Goal: Task Accomplishment & Management: Manage account settings

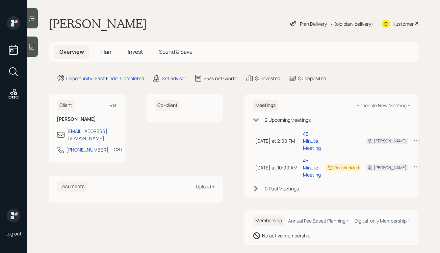
click at [315, 23] on div "Plan Delivery" at bounding box center [313, 23] width 27 height 7
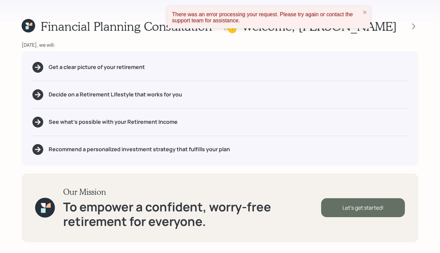
click at [341, 210] on div "Let's get started!" at bounding box center [363, 207] width 84 height 19
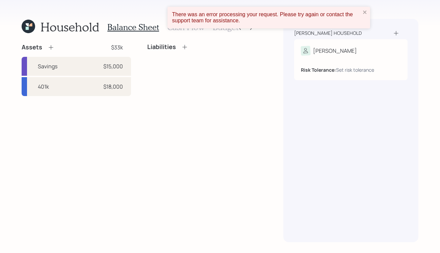
click at [50, 43] on div "Household Balance Sheet Cash Flow Budget Assets $33k Savings $15,000 401k $18,0…" at bounding box center [139, 130] width 235 height 223
click at [49, 48] on icon at bounding box center [51, 47] width 7 height 7
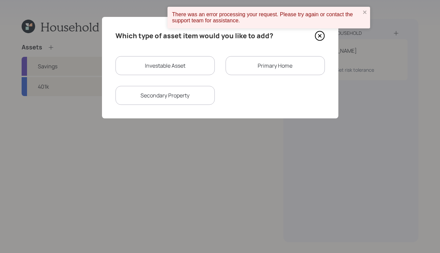
click at [321, 33] on icon at bounding box center [320, 36] width 10 height 10
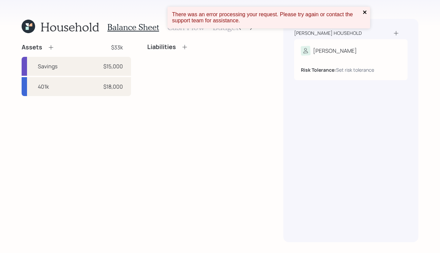
click at [365, 11] on icon "close" at bounding box center [364, 11] width 3 height 3
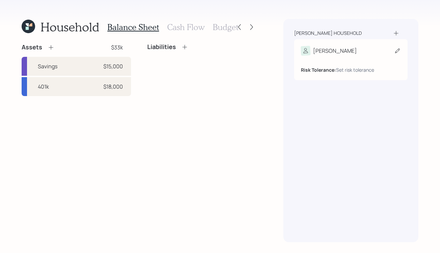
click at [327, 73] on div "Risk Tolerance: Set risk tolerance" at bounding box center [351, 69] width 100 height 7
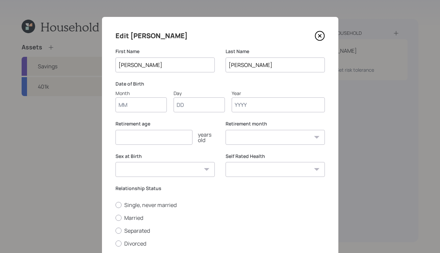
click at [320, 34] on icon at bounding box center [320, 36] width 10 height 10
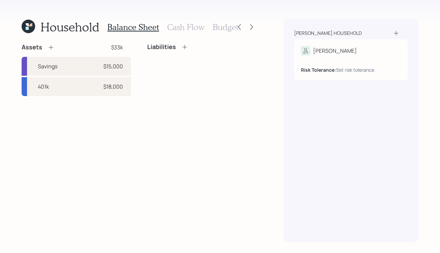
click at [180, 31] on h3 "Cash Flow" at bounding box center [186, 27] width 38 height 10
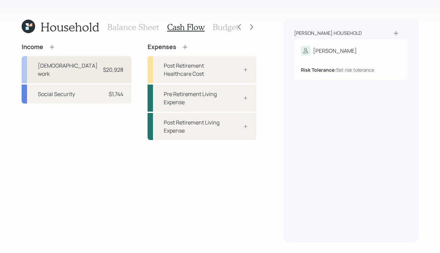
click at [74, 68] on div "Full-time work $20,928" at bounding box center [77, 69] width 110 height 27
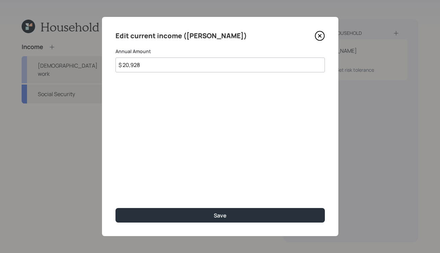
click at [319, 38] on icon at bounding box center [320, 36] width 10 height 10
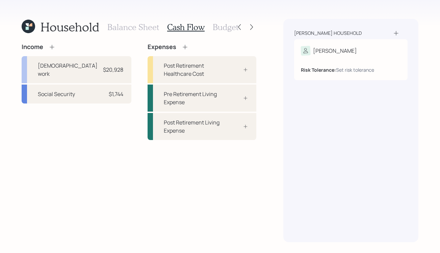
click at [137, 30] on h3 "Balance Sheet" at bounding box center [133, 27] width 52 height 10
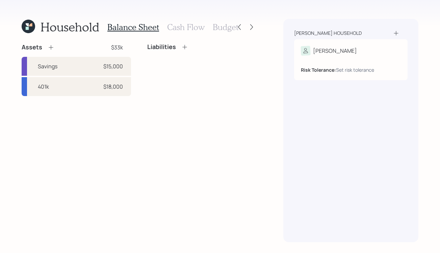
click at [184, 30] on h3 "Cash Flow" at bounding box center [186, 27] width 38 height 10
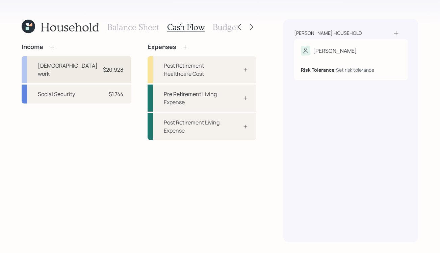
click at [90, 64] on div "Full-time work $20,928" at bounding box center [77, 69] width 110 height 27
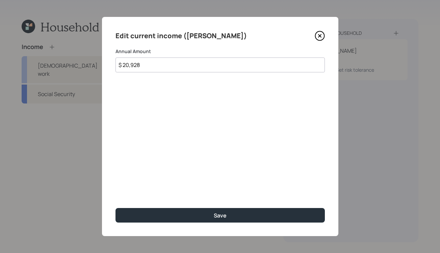
click at [316, 37] on icon at bounding box center [320, 36] width 10 height 10
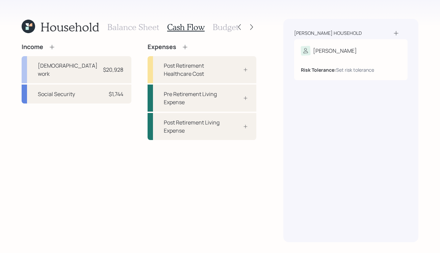
click at [116, 27] on h3 "Balance Sheet" at bounding box center [133, 27] width 52 height 10
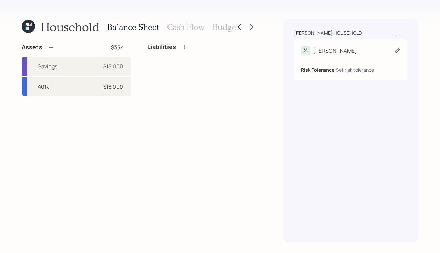
click at [318, 45] on div "[PERSON_NAME] Tolerance: Set risk tolerance" at bounding box center [351, 59] width 114 height 41
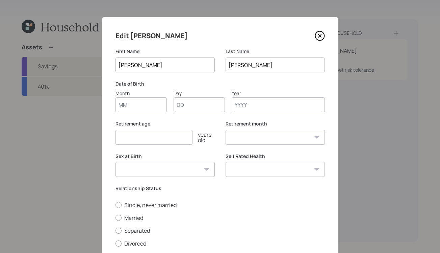
click at [324, 35] on icon at bounding box center [320, 36] width 10 height 10
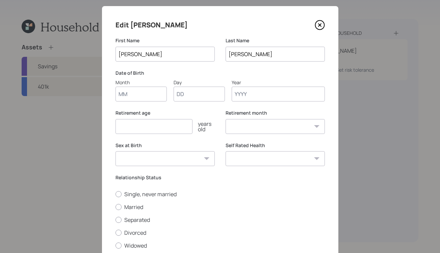
scroll to position [10, 0]
click at [320, 23] on icon at bounding box center [320, 25] width 10 height 10
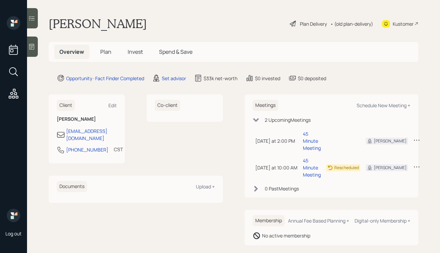
click at [304, 22] on div "Plan Delivery" at bounding box center [313, 23] width 27 height 7
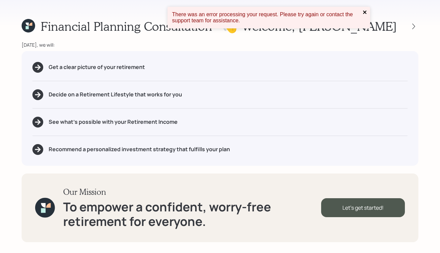
click at [366, 10] on icon "close" at bounding box center [365, 11] width 5 height 5
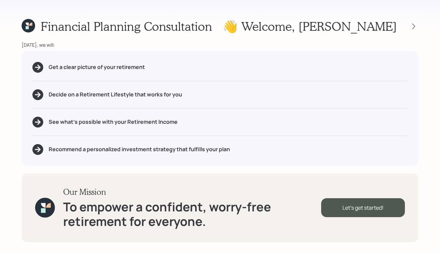
click at [363, 23] on h1 "👋 Welcome , Wanda" at bounding box center [310, 26] width 174 height 15
click at [344, 213] on div "Let's get started!" at bounding box center [363, 207] width 84 height 19
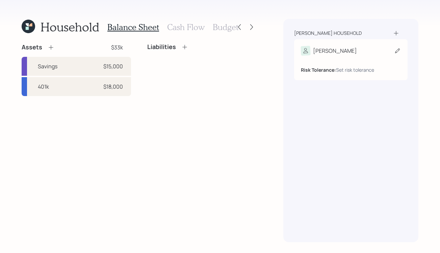
click at [320, 47] on div "[PERSON_NAME]" at bounding box center [335, 51] width 44 height 8
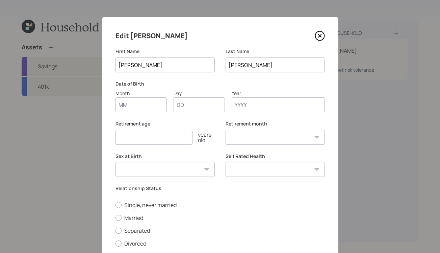
click at [316, 34] on icon at bounding box center [319, 35] width 9 height 9
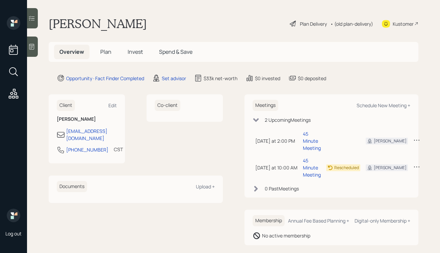
click at [309, 19] on div "Plan Delivery • (old plan-delivery)" at bounding box center [331, 23] width 85 height 15
click at [306, 24] on div "Plan Delivery" at bounding box center [313, 23] width 27 height 7
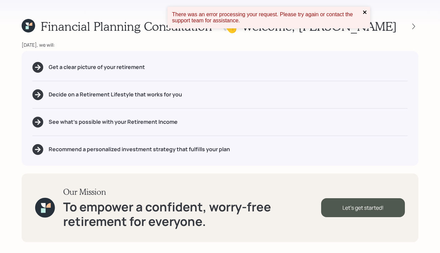
click at [365, 10] on icon "close" at bounding box center [365, 11] width 5 height 5
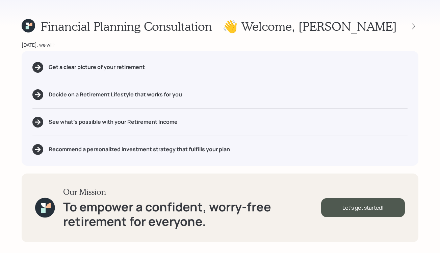
click at [96, 95] on h5 "Decide on a Retirement Lifestyle that works for you" at bounding box center [116, 94] width 134 height 6
click at [366, 210] on div "Let's get started!" at bounding box center [363, 207] width 84 height 19
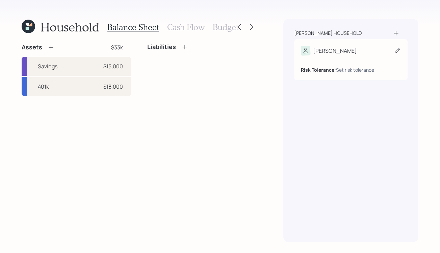
click at [331, 68] on b "Risk Tolerance:" at bounding box center [318, 70] width 35 height 6
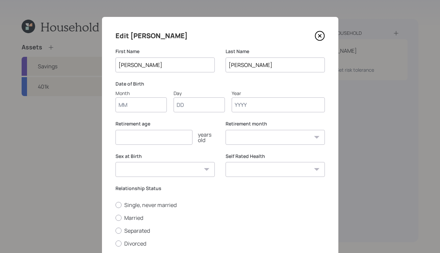
click at [321, 33] on icon at bounding box center [320, 36] width 10 height 10
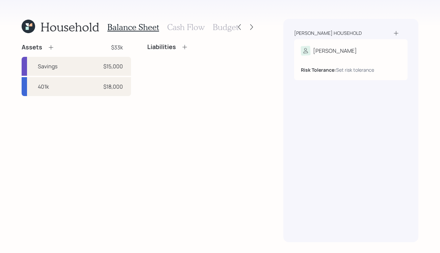
click at [182, 27] on h3 "Cash Flow" at bounding box center [186, 27] width 38 height 10
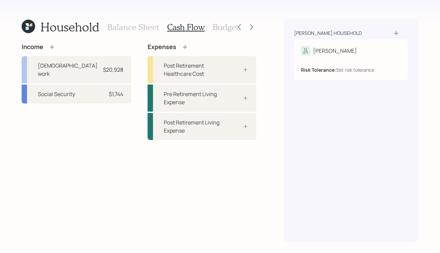
click at [146, 29] on h3 "Balance Sheet" at bounding box center [133, 27] width 52 height 10
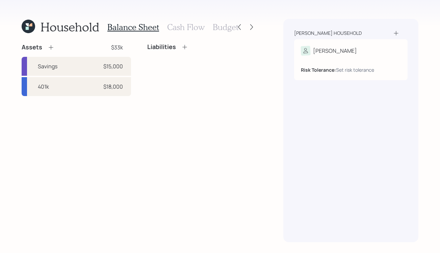
click at [171, 46] on h4 "Liabilities" at bounding box center [161, 46] width 29 height 7
click at [185, 47] on icon at bounding box center [185, 47] width 4 height 4
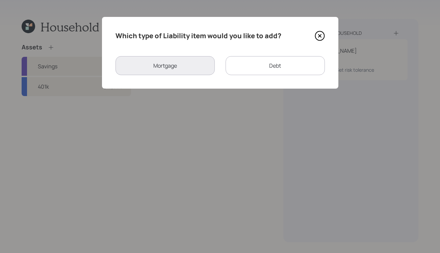
click at [261, 62] on div "Debt" at bounding box center [275, 65] width 99 height 19
select select "credit_card"
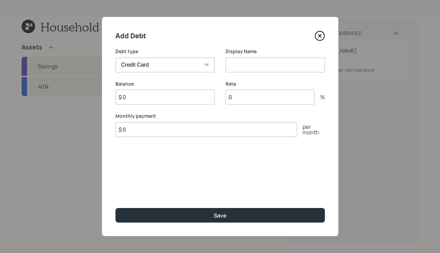
click at [320, 34] on icon at bounding box center [320, 36] width 10 height 10
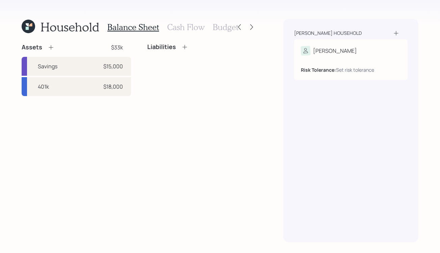
click at [192, 27] on h3 "Cash Flow" at bounding box center [186, 27] width 38 height 10
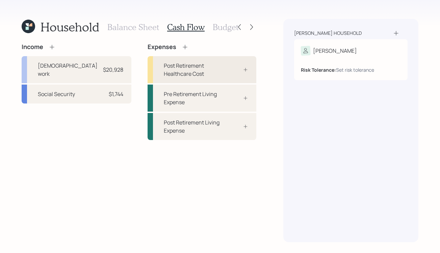
click at [197, 69] on div "Post Retirement Healthcare Cost" at bounding box center [193, 70] width 59 height 16
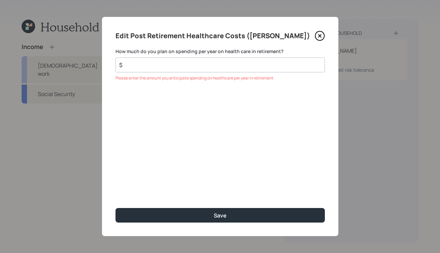
click at [319, 37] on icon at bounding box center [319, 35] width 3 height 3
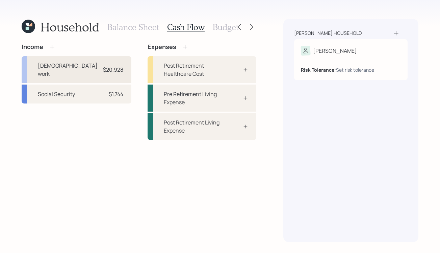
click at [90, 66] on div "Full-time work $20,928" at bounding box center [77, 69] width 110 height 27
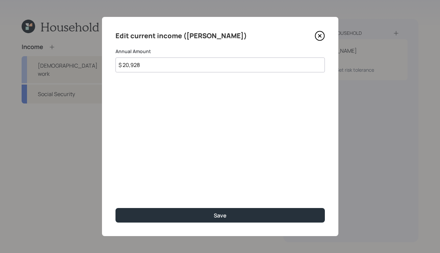
click at [320, 36] on icon at bounding box center [319, 35] width 3 height 3
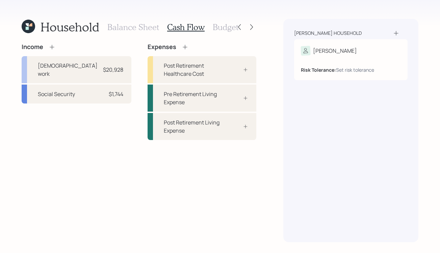
click at [52, 49] on icon at bounding box center [52, 47] width 7 height 7
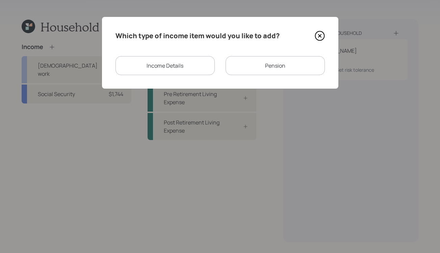
click at [315, 35] on icon at bounding box center [319, 35] width 9 height 9
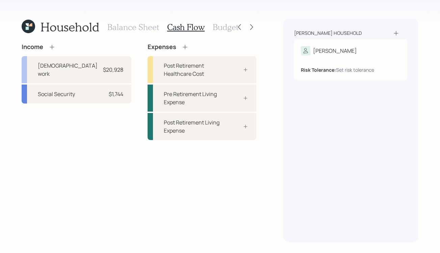
click at [115, 24] on h3 "Balance Sheet" at bounding box center [133, 27] width 52 height 10
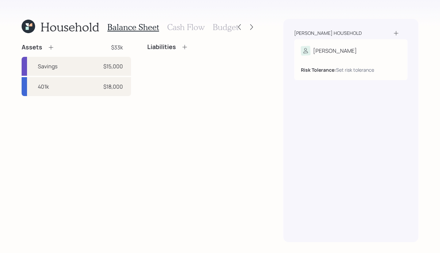
click at [51, 48] on icon at bounding box center [51, 47] width 7 height 7
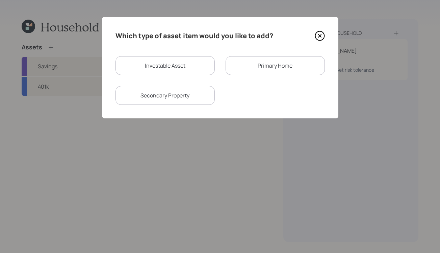
click at [322, 35] on icon at bounding box center [320, 36] width 10 height 10
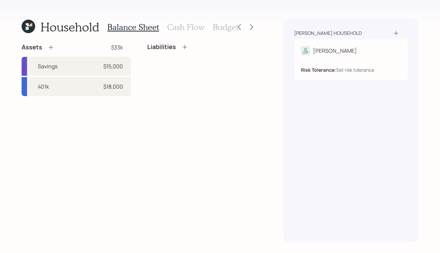
click at [188, 48] on icon at bounding box center [185, 47] width 7 height 7
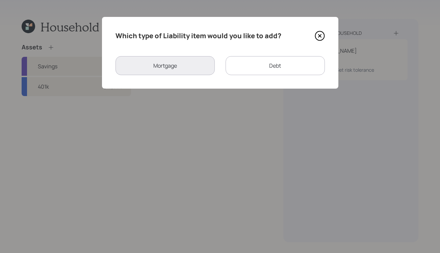
click at [300, 69] on div "Debt" at bounding box center [275, 65] width 99 height 19
select select "credit_card"
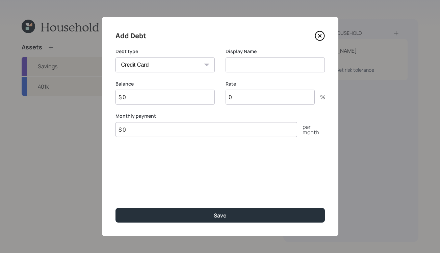
click at [197, 68] on select "Car Credit Card Medical Student Other" at bounding box center [165, 64] width 99 height 15
click at [320, 31] on icon at bounding box center [319, 35] width 9 height 9
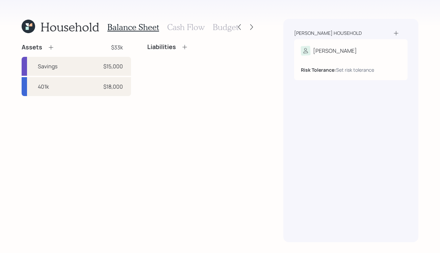
click at [183, 25] on h3 "Cash Flow" at bounding box center [186, 27] width 38 height 10
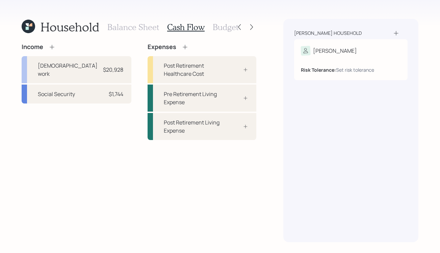
click at [226, 24] on h3 "Budget" at bounding box center [226, 27] width 26 height 10
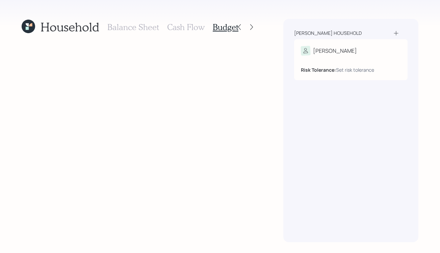
click at [171, 27] on h3 "Cash Flow" at bounding box center [186, 27] width 38 height 10
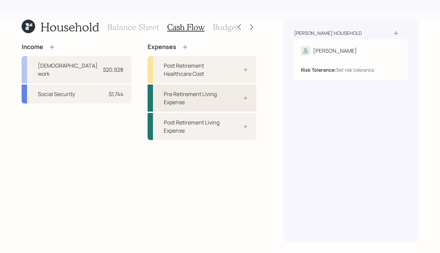
click at [207, 100] on div "Pre Retirement Living Expense" at bounding box center [193, 98] width 59 height 16
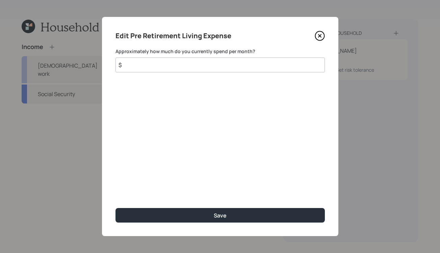
click at [319, 37] on icon at bounding box center [319, 35] width 3 height 3
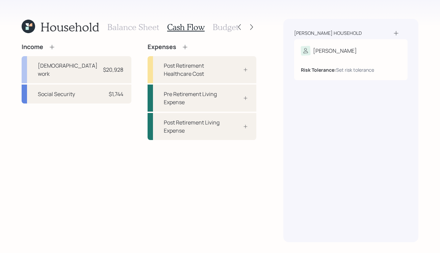
click at [230, 26] on h3 "Budget" at bounding box center [226, 27] width 26 height 10
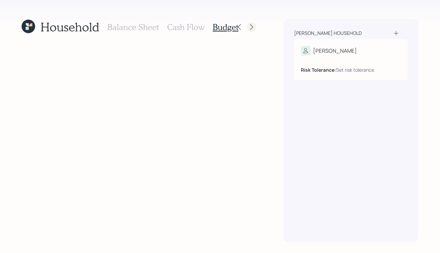
click at [255, 26] on icon at bounding box center [251, 27] width 7 height 7
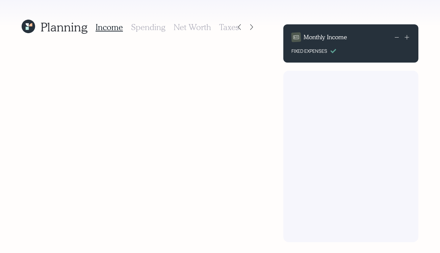
click at [157, 25] on h3 "Spending" at bounding box center [148, 27] width 34 height 10
click at [103, 28] on h3 "Income" at bounding box center [109, 27] width 27 height 10
click at [181, 25] on h3 "Net Worth" at bounding box center [193, 27] width 38 height 10
click at [239, 26] on icon at bounding box center [239, 27] width 3 height 6
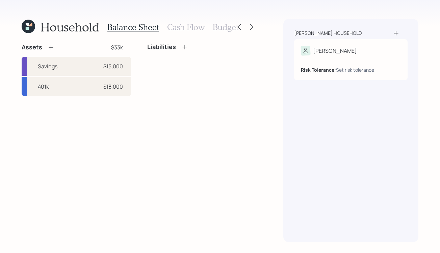
click at [180, 23] on h3 "Cash Flow" at bounding box center [186, 27] width 38 height 10
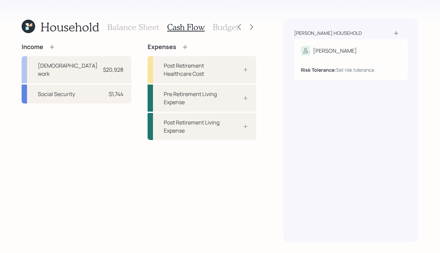
click at [215, 25] on h3 "Budget" at bounding box center [226, 27] width 26 height 10
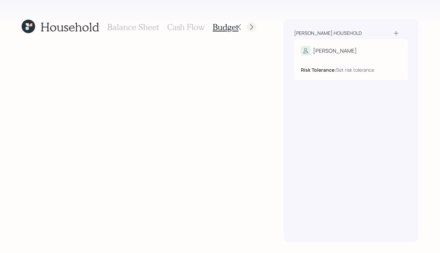
click at [254, 28] on icon at bounding box center [251, 27] width 7 height 7
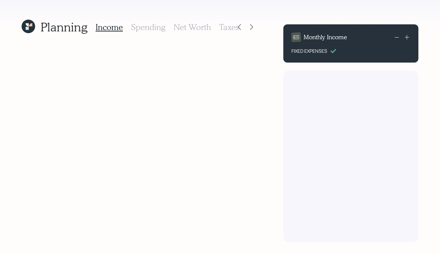
click at [174, 29] on h3 "Net Worth" at bounding box center [193, 27] width 38 height 10
click at [214, 30] on div "Income Spending Net Worth Taxes" at bounding box center [167, 27] width 143 height 16
click at [228, 29] on h3 "Taxes" at bounding box center [229, 27] width 20 height 10
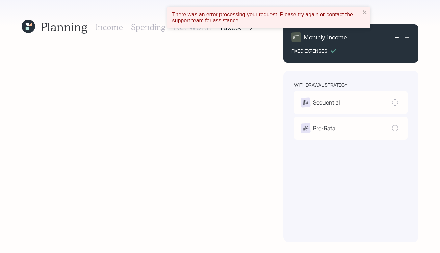
click at [251, 28] on div "There was an error processing your request. Please try again or contact the sup…" at bounding box center [269, 18] width 203 height 22
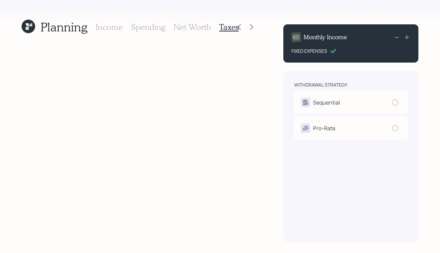
click at [115, 34] on div "Income Spending Net Worth Taxes" at bounding box center [167, 27] width 143 height 16
click at [109, 22] on h3 "Income" at bounding box center [109, 27] width 27 height 10
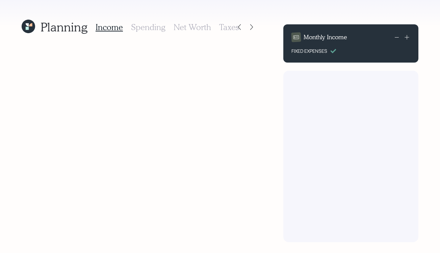
click at [60, 27] on h1 "Planning" at bounding box center [64, 27] width 47 height 15
click at [31, 26] on icon at bounding box center [30, 24] width 3 height 3
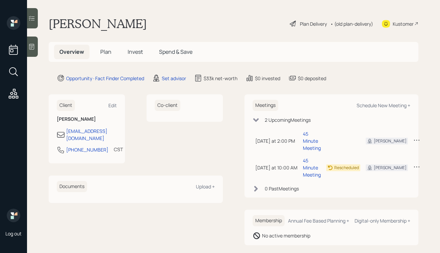
click at [308, 21] on div "Plan Delivery" at bounding box center [313, 23] width 27 height 7
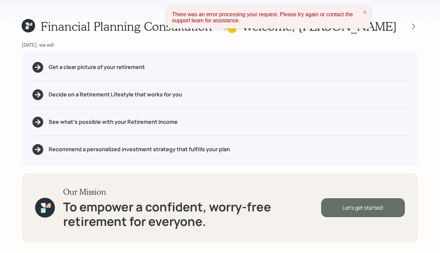
click at [347, 213] on div "Let's get started!" at bounding box center [363, 207] width 84 height 19
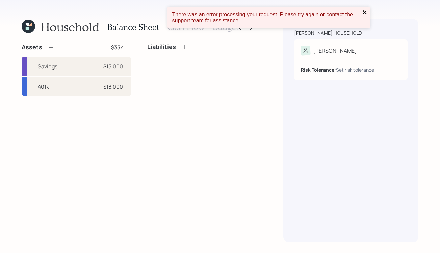
click at [364, 12] on icon "close" at bounding box center [365, 11] width 5 height 5
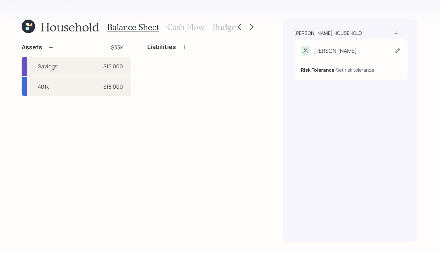
click at [327, 45] on div "Wanda Risk Tolerance: Set risk tolerance" at bounding box center [351, 59] width 114 height 41
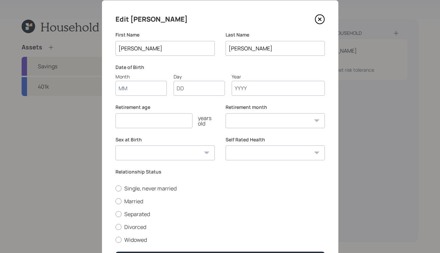
scroll to position [16, 0]
click at [322, 18] on icon at bounding box center [320, 20] width 10 height 10
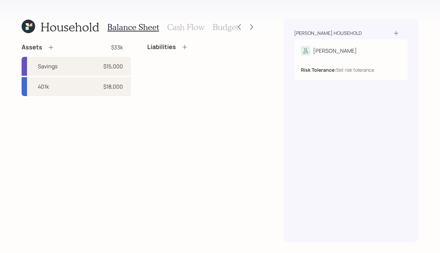
click at [185, 47] on icon at bounding box center [185, 47] width 7 height 7
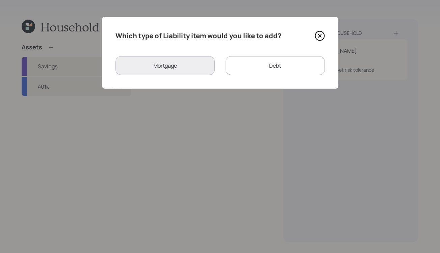
click at [323, 33] on icon at bounding box center [320, 36] width 10 height 10
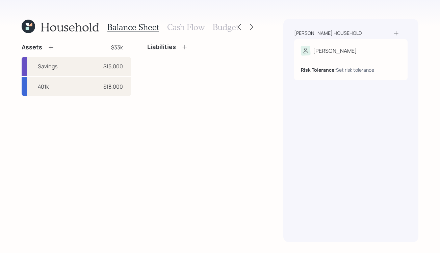
click at [183, 30] on h3 "Cash Flow" at bounding box center [186, 27] width 38 height 10
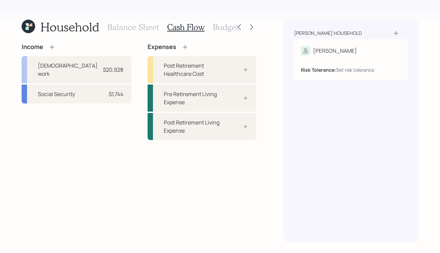
click at [144, 28] on h3 "Balance Sheet" at bounding box center [133, 27] width 52 height 10
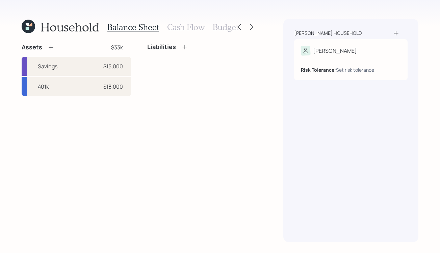
click at [187, 28] on h3 "Cash Flow" at bounding box center [186, 27] width 38 height 10
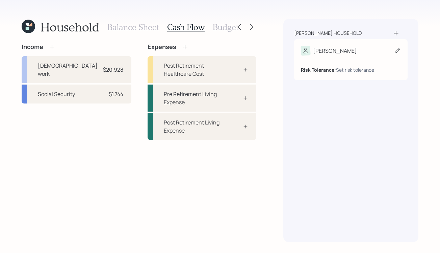
click at [331, 70] on b "Risk Tolerance:" at bounding box center [318, 70] width 35 height 6
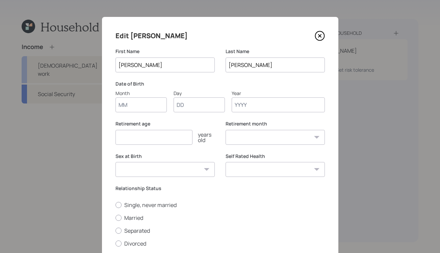
click at [143, 111] on input "Month" at bounding box center [141, 104] width 51 height 15
type input "90"
type input "1\"
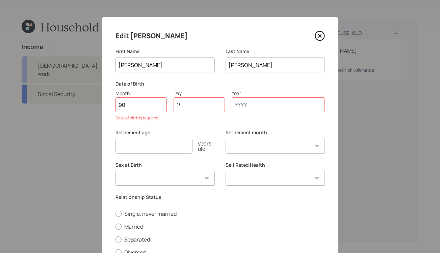
click at [146, 106] on input "90" at bounding box center [141, 104] width 51 height 15
type input "9"
type input "01"
type input "1"
type input "01"
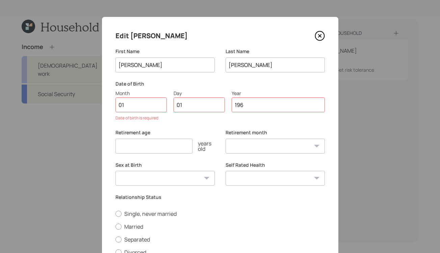
type input "1961"
select select "1"
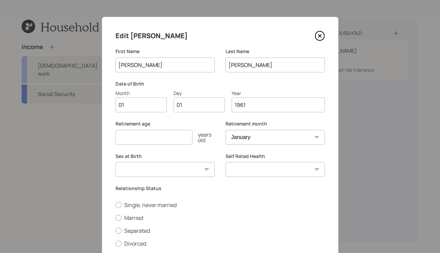
type input "1961"
click at [240, 140] on select "January February March April May June July August September October November De…" at bounding box center [275, 137] width 99 height 15
select select "9"
click at [226, 130] on select "January February March April May June July August September October November De…" at bounding box center [275, 137] width 99 height 15
click at [156, 135] on input "number" at bounding box center [154, 137] width 77 height 15
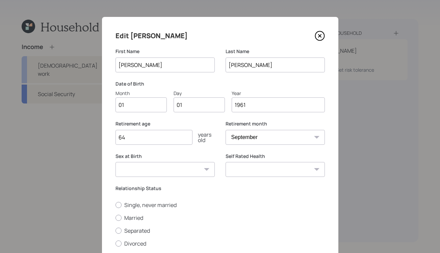
type input "64"
click at [150, 171] on select "Male Female Other / Prefer not to say" at bounding box center [165, 169] width 99 height 15
select select "female"
click at [116, 162] on select "Male Female Other / Prefer not to say" at bounding box center [165, 169] width 99 height 15
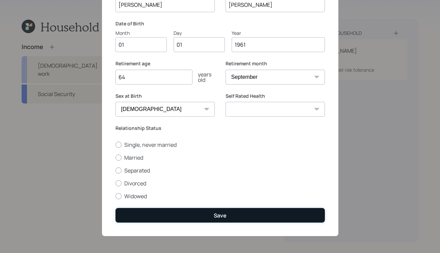
click at [200, 212] on button "Save" at bounding box center [221, 215] width 210 height 15
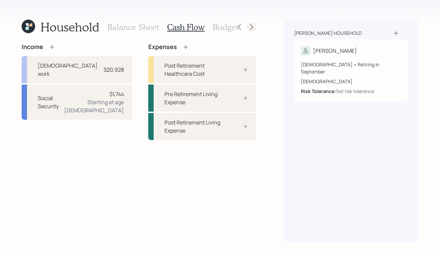
click at [253, 26] on icon at bounding box center [251, 27] width 3 height 6
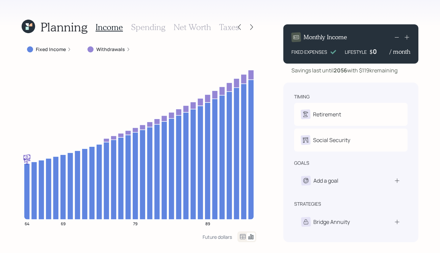
click at [58, 47] on label "Fixed Income" at bounding box center [51, 49] width 30 height 7
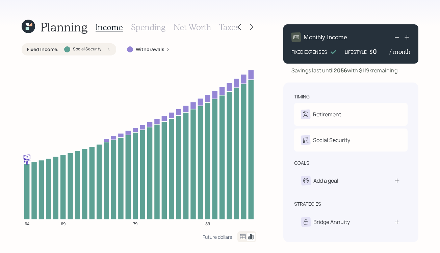
click at [58, 47] on label "Fixed Income :" at bounding box center [43, 49] width 32 height 7
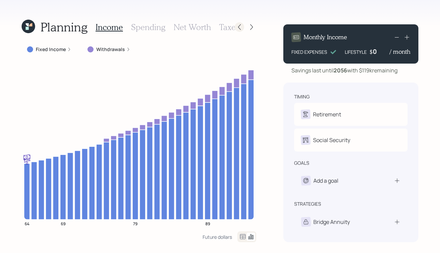
click at [237, 29] on icon at bounding box center [239, 27] width 7 height 7
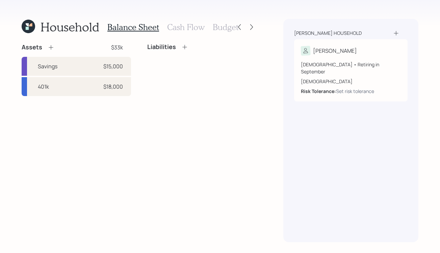
click at [182, 31] on h3 "Cash Flow" at bounding box center [186, 27] width 38 height 10
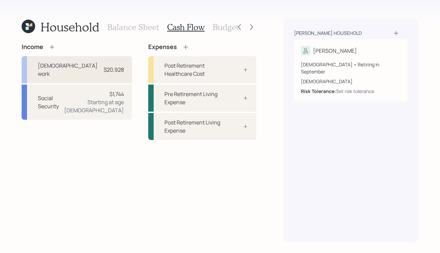
click at [98, 68] on div "Full-time work $20,928" at bounding box center [77, 69] width 111 height 27
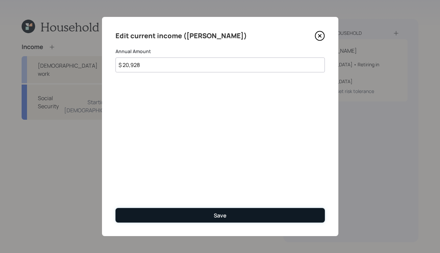
click at [220, 217] on div "Save" at bounding box center [220, 215] width 13 height 7
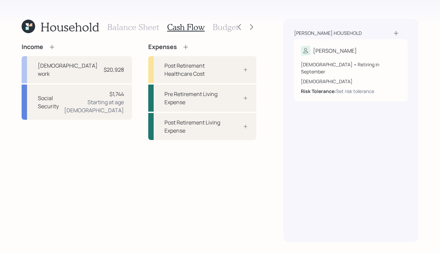
click at [252, 33] on div "Household Balance Sheet Cash Flow Budget" at bounding box center [139, 27] width 235 height 16
click at [252, 25] on icon at bounding box center [251, 27] width 7 height 7
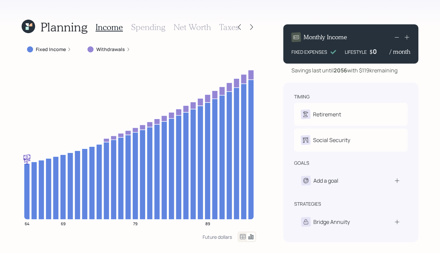
click at [55, 51] on label "Fixed Income" at bounding box center [51, 49] width 30 height 7
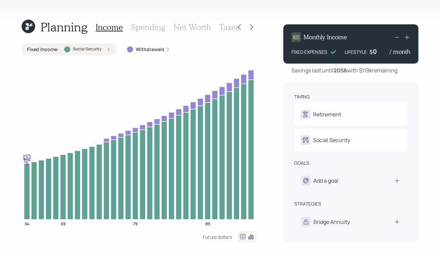
click at [55, 50] on label "Fixed Income :" at bounding box center [43, 49] width 32 height 7
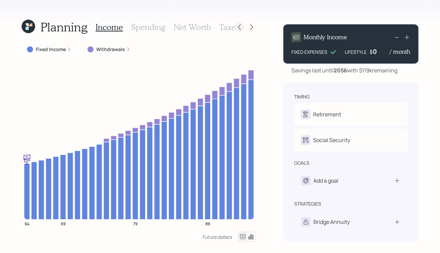
click at [241, 25] on icon at bounding box center [239, 27] width 7 height 7
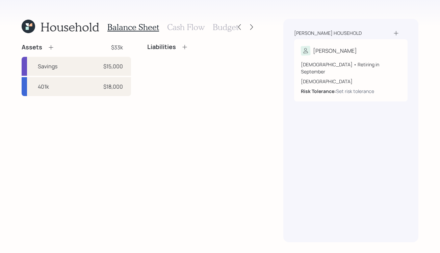
click at [178, 28] on h3 "Cash Flow" at bounding box center [186, 27] width 38 height 10
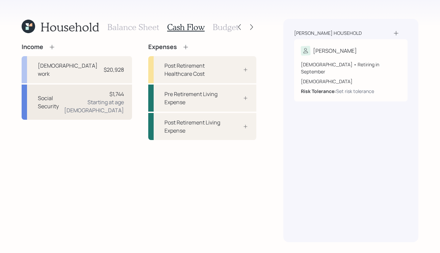
click at [65, 85] on div "Social Security $1,744 Starting at age 64" at bounding box center [77, 102] width 111 height 35
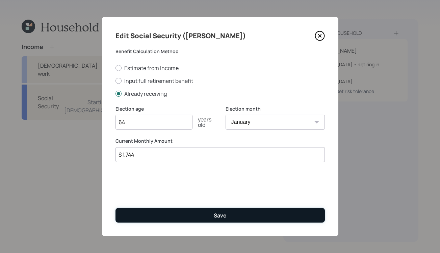
click at [188, 210] on button "Save" at bounding box center [221, 215] width 210 height 15
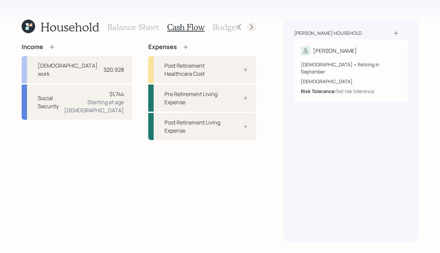
click at [256, 30] on div at bounding box center [246, 26] width 22 height 9
click at [250, 29] on icon at bounding box center [251, 27] width 7 height 7
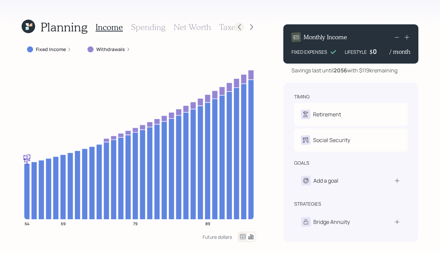
click at [240, 25] on icon at bounding box center [239, 27] width 7 height 7
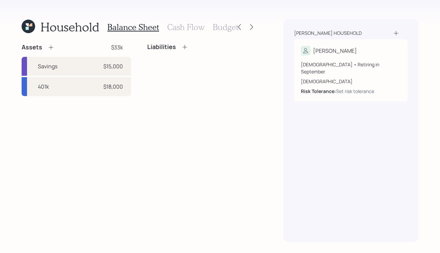
click at [190, 23] on h3 "Cash Flow" at bounding box center [186, 27] width 38 height 10
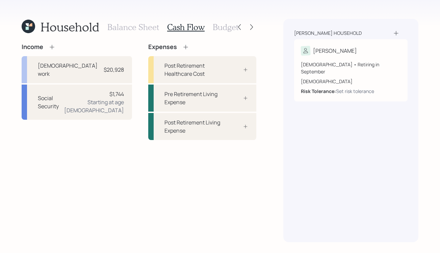
click at [51, 48] on icon at bounding box center [52, 47] width 7 height 7
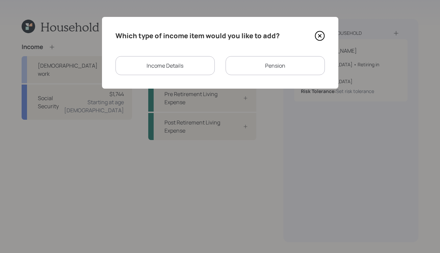
click at [196, 67] on div "Income Details" at bounding box center [165, 65] width 99 height 19
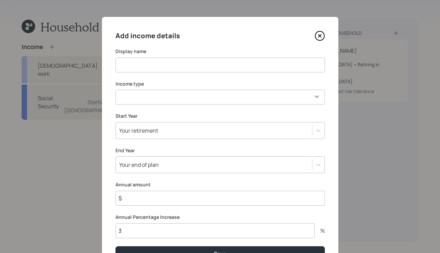
click at [164, 66] on input at bounding box center [221, 64] width 210 height 15
type input "2025 income"
click at [176, 93] on select "Full-time work Part-time work Self employment Other" at bounding box center [221, 97] width 210 height 15
click at [116, 90] on select "Full-time work Part-time work Self employment Other" at bounding box center [221, 97] width 210 height 15
click at [181, 100] on select "Full-time work Part-time work Self employment Other" at bounding box center [221, 97] width 210 height 15
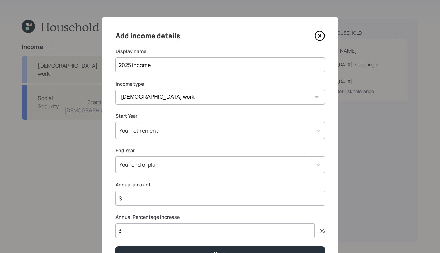
select select "other"
click at [116, 90] on select "Full-time work Part-time work Self employment Other" at bounding box center [221, 97] width 210 height 15
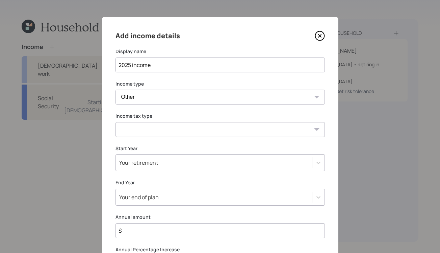
click at [165, 135] on select "Tax-free Earned Self Employment Alimony Royalties Pension / Annuity Interest Di…" at bounding box center [221, 129] width 210 height 15
select select "earned"
click at [116, 122] on select "Tax-free Earned Self Employment Alimony Royalties Pension / Annuity Interest Di…" at bounding box center [221, 129] width 210 height 15
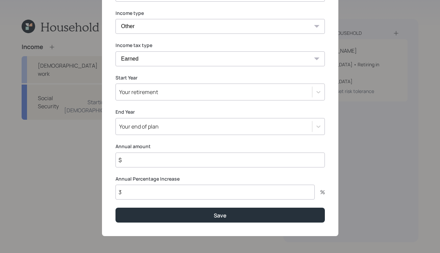
click at [158, 165] on input "$" at bounding box center [221, 159] width 210 height 15
type input "$ 20,000"
click at [146, 187] on input "3" at bounding box center [215, 192] width 199 height 15
click at [146, 190] on input "3" at bounding box center [215, 192] width 199 height 15
type input "0"
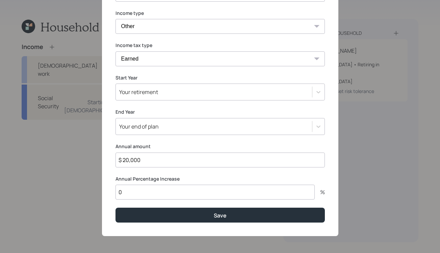
click at [116, 208] on button "Save" at bounding box center [221, 215] width 210 height 15
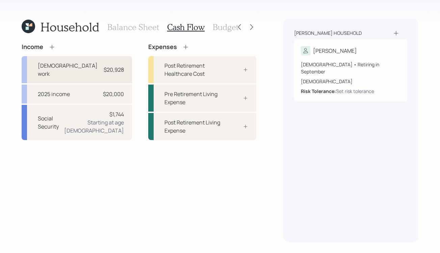
click at [111, 66] on div "$20,928" at bounding box center [114, 70] width 20 height 8
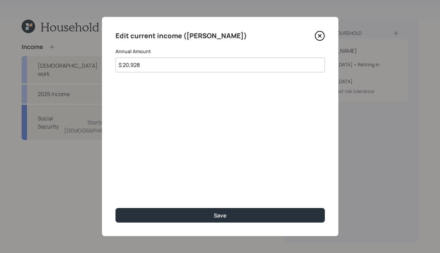
drag, startPoint x: 142, startPoint y: 68, endPoint x: 90, endPoint y: 34, distance: 62.2
click at [119, 64] on input "$ 20,928" at bounding box center [221, 64] width 210 height 15
type input "$ 0"
click at [116, 208] on button "Save" at bounding box center [221, 215] width 210 height 15
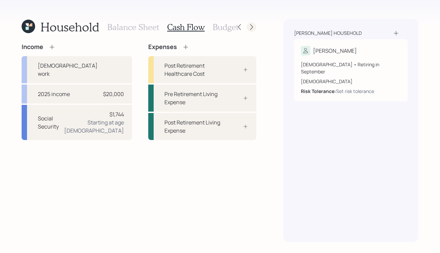
click at [253, 29] on icon at bounding box center [251, 27] width 7 height 7
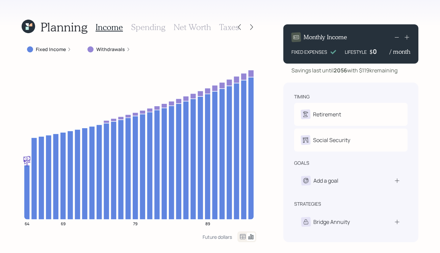
click at [64, 45] on div "Fixed Income" at bounding box center [49, 49] width 55 height 12
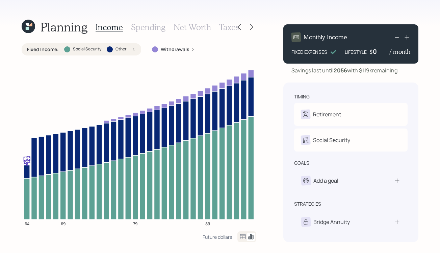
click at [64, 45] on div "Fixed Income : Social Security Other" at bounding box center [82, 49] width 120 height 12
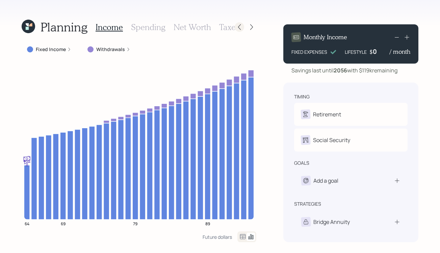
click at [240, 28] on icon at bounding box center [239, 27] width 7 height 7
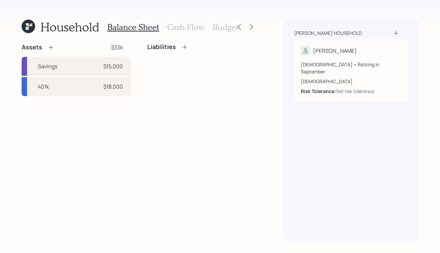
click at [202, 28] on h3 "Cash Flow" at bounding box center [186, 27] width 38 height 10
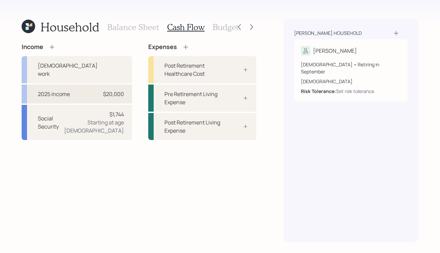
click at [107, 90] on div "$20,000" at bounding box center [113, 94] width 21 height 8
select select "other"
select select "earned"
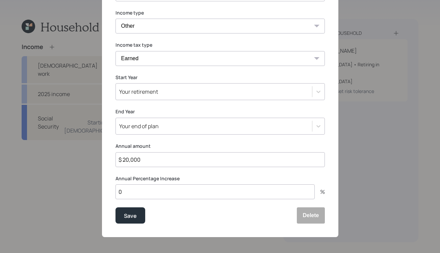
scroll to position [72, 0]
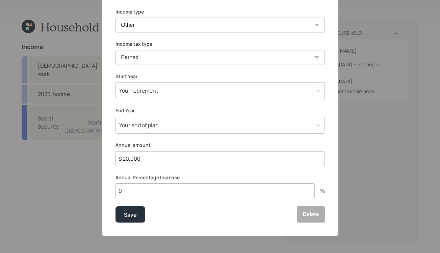
click at [167, 121] on div "Your end of plan" at bounding box center [214, 124] width 196 height 11
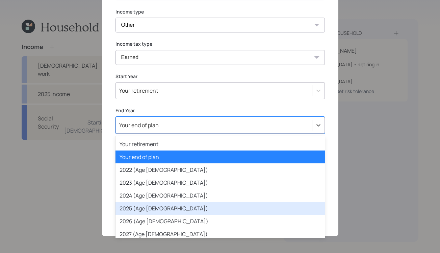
click at [191, 207] on div "2025 (Age 64)" at bounding box center [221, 208] width 210 height 13
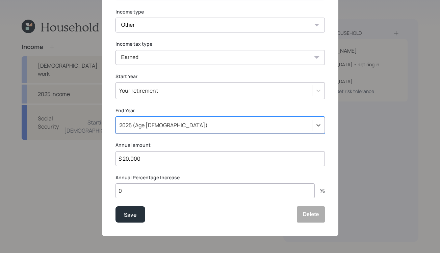
click at [189, 98] on div "Your retirement" at bounding box center [221, 90] width 210 height 17
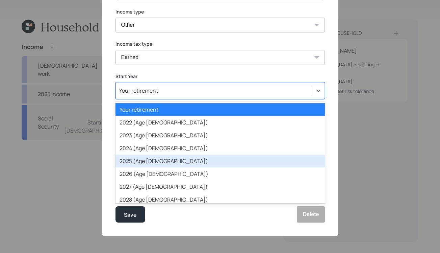
click at [186, 156] on div "2025 (Age 64)" at bounding box center [221, 160] width 210 height 13
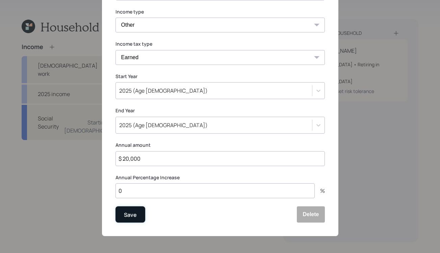
click at [141, 215] on button "Save" at bounding box center [131, 214] width 30 height 16
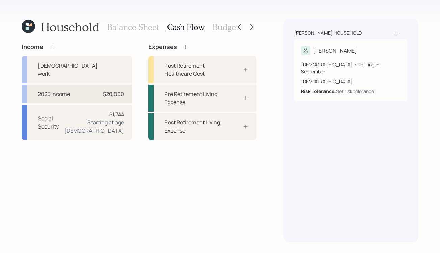
click at [73, 94] on div "2025 income $20,000" at bounding box center [77, 94] width 111 height 19
select select "other"
select select "earned"
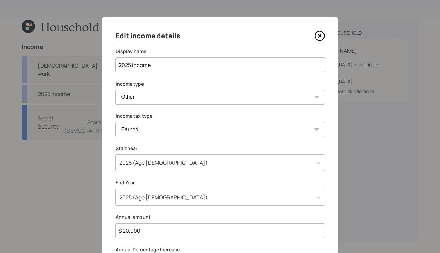
scroll to position [42, 0]
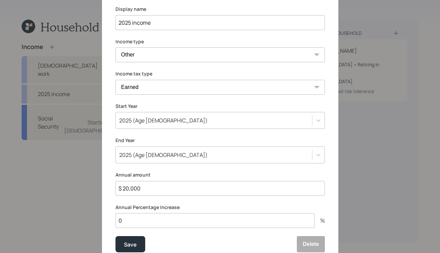
drag, startPoint x: 168, startPoint y: 188, endPoint x: 89, endPoint y: 166, distance: 81.9
click at [90, 167] on div "Edit income details Display name 2025 income Income type Full-time work Part-ti…" at bounding box center [220, 126] width 440 height 253
type input "$ 0"
click at [116, 236] on button "Save" at bounding box center [131, 244] width 30 height 16
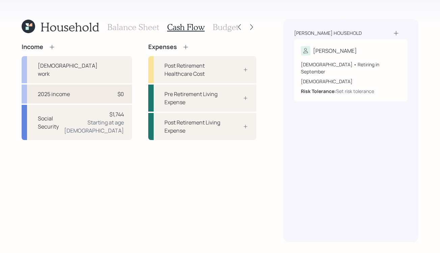
click at [94, 90] on div "2025 income $0" at bounding box center [77, 94] width 111 height 19
select select "other"
select select "earned"
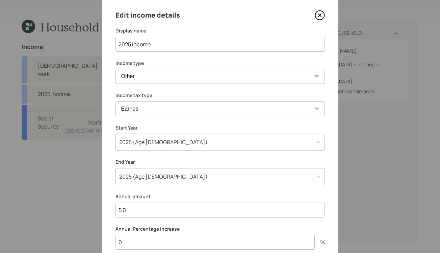
scroll to position [20, 0]
click at [318, 16] on icon at bounding box center [320, 15] width 10 height 10
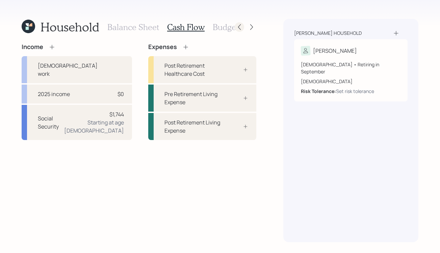
click at [242, 26] on icon at bounding box center [239, 27] width 7 height 7
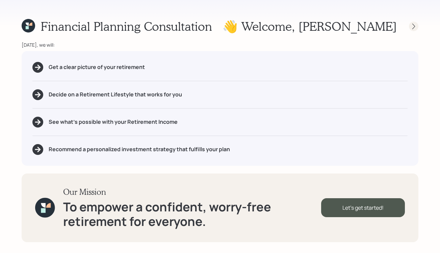
click at [415, 28] on icon at bounding box center [414, 26] width 7 height 7
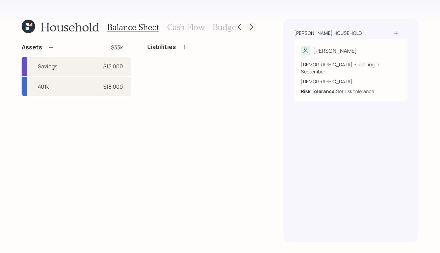
click at [251, 26] on icon at bounding box center [251, 27] width 7 height 7
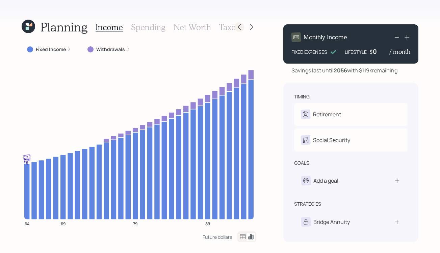
click at [236, 27] on icon at bounding box center [239, 27] width 7 height 7
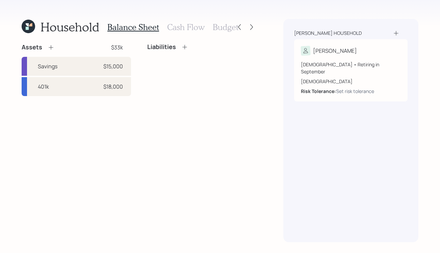
click at [188, 32] on div "Balance Sheet Cash Flow Budget" at bounding box center [172, 27] width 131 height 16
click at [188, 29] on h3 "Cash Flow" at bounding box center [186, 27] width 38 height 10
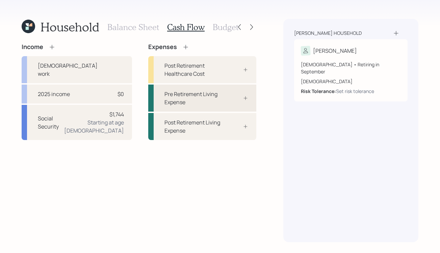
click at [197, 105] on div "Pre Retirement Living Expense" at bounding box center [194, 98] width 58 height 16
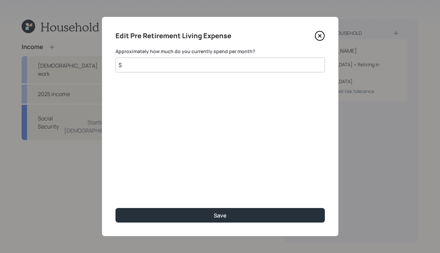
click at [316, 34] on icon at bounding box center [319, 35] width 9 height 9
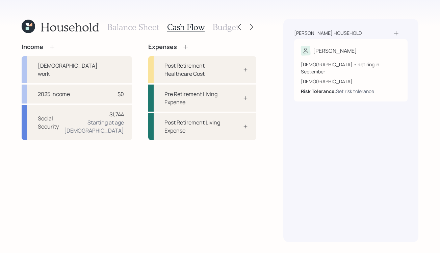
click at [186, 46] on icon at bounding box center [186, 47] width 7 height 7
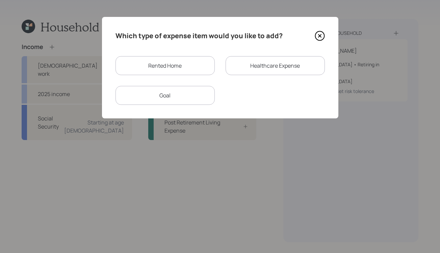
click at [324, 34] on icon at bounding box center [320, 36] width 10 height 10
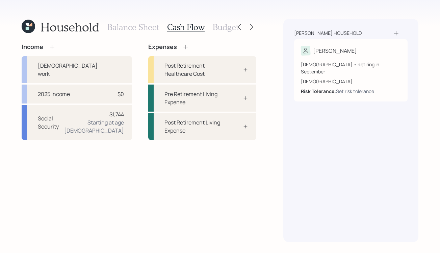
click at [148, 28] on h3 "Balance Sheet" at bounding box center [133, 27] width 52 height 10
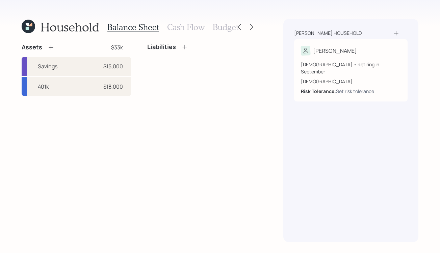
click at [191, 25] on h3 "Cash Flow" at bounding box center [186, 27] width 38 height 10
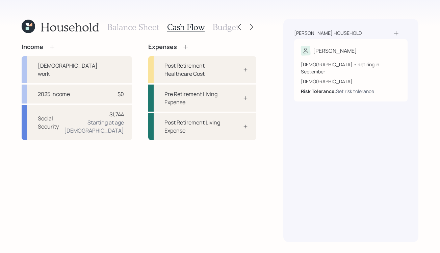
click at [134, 26] on h3 "Balance Sheet" at bounding box center [133, 27] width 52 height 10
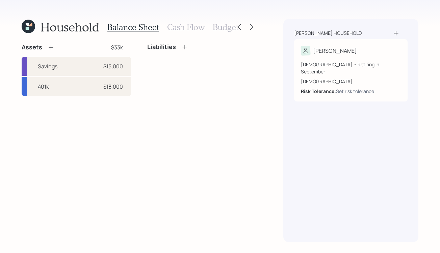
click at [180, 25] on h3 "Cash Flow" at bounding box center [186, 27] width 38 height 10
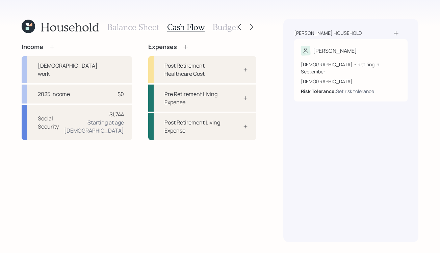
click at [183, 45] on icon at bounding box center [186, 47] width 7 height 7
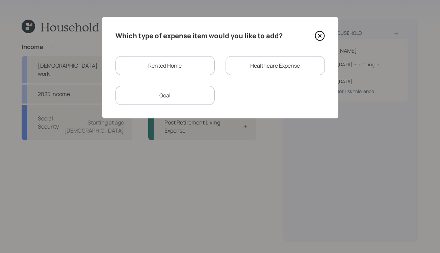
click at [317, 38] on icon at bounding box center [320, 36] width 10 height 10
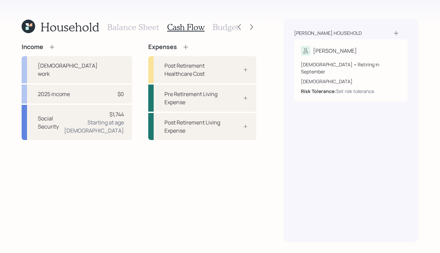
click at [152, 31] on h3 "Balance Sheet" at bounding box center [133, 27] width 52 height 10
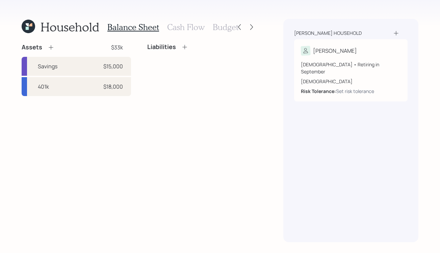
click at [174, 31] on h3 "Cash Flow" at bounding box center [186, 27] width 38 height 10
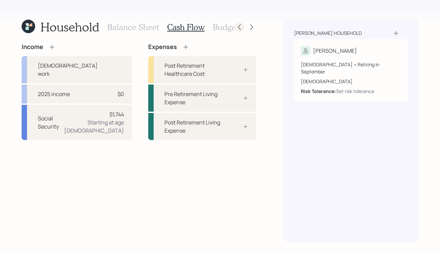
click at [244, 25] on div at bounding box center [239, 26] width 9 height 9
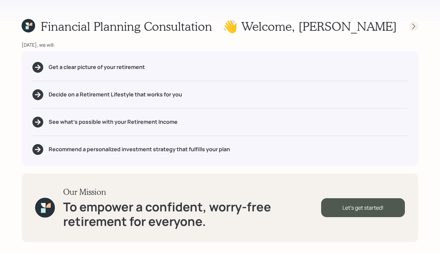
click at [414, 24] on icon at bounding box center [414, 26] width 7 height 7
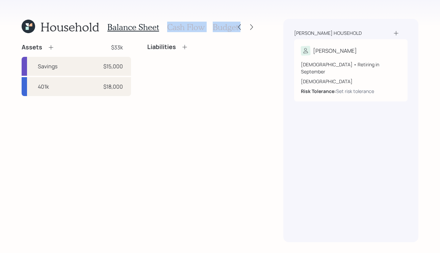
drag, startPoint x: 249, startPoint y: 29, endPoint x: 169, endPoint y: 17, distance: 81.1
click at [170, 17] on div "Household Balance Sheet Cash Flow Budget Assets $33k Savings $15,000 401k $18,0…" at bounding box center [220, 126] width 440 height 253
click at [173, 23] on h3 "Cash Flow" at bounding box center [186, 27] width 38 height 10
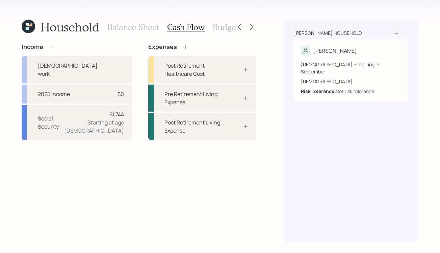
click at [220, 23] on h3 "Budget" at bounding box center [226, 27] width 26 height 10
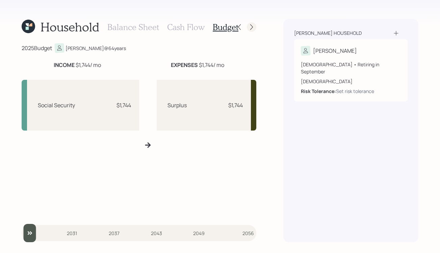
click at [250, 28] on icon at bounding box center [251, 27] width 7 height 7
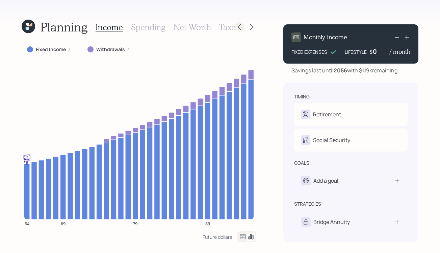
click at [242, 26] on icon at bounding box center [239, 27] width 7 height 7
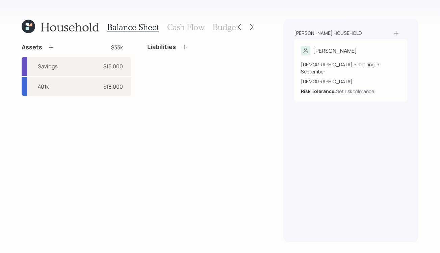
click at [191, 25] on h3 "Cash Flow" at bounding box center [186, 27] width 38 height 10
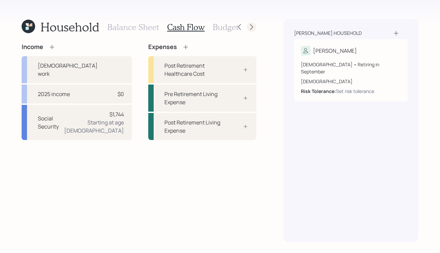
click at [251, 23] on div at bounding box center [251, 26] width 9 height 9
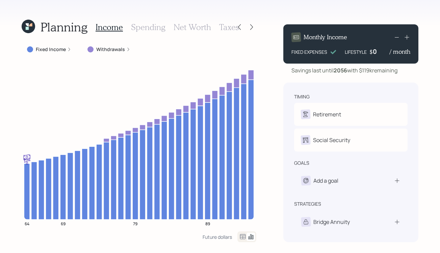
click at [251, 23] on div at bounding box center [251, 26] width 9 height 9
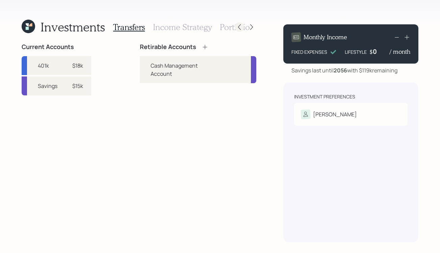
click at [239, 27] on icon at bounding box center [239, 27] width 7 height 7
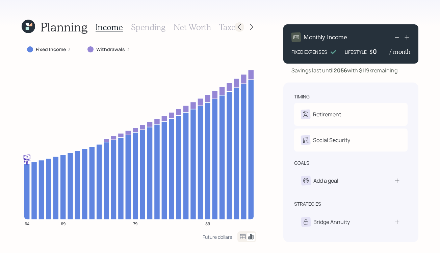
click at [239, 27] on icon at bounding box center [239, 27] width 3 height 6
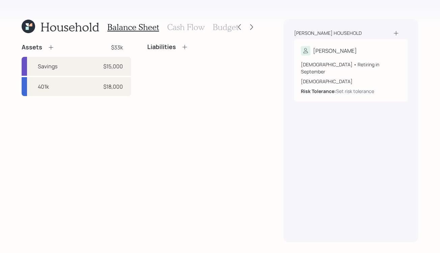
click at [217, 28] on h3 "Budget" at bounding box center [226, 27] width 26 height 10
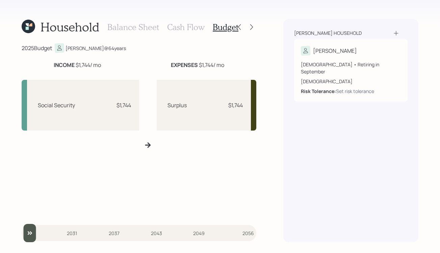
click at [132, 30] on h3 "Balance Sheet" at bounding box center [133, 27] width 52 height 10
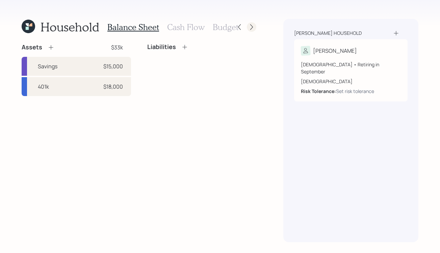
click at [253, 28] on icon at bounding box center [251, 27] width 7 height 7
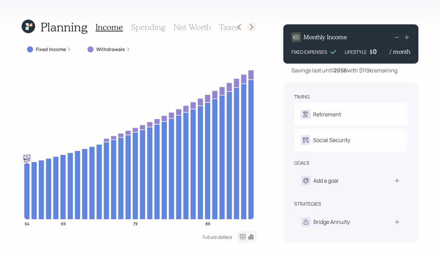
click at [251, 29] on icon at bounding box center [251, 27] width 7 height 7
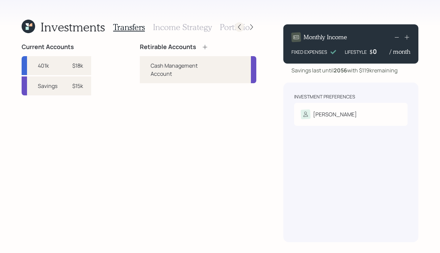
click at [241, 28] on icon at bounding box center [239, 27] width 7 height 7
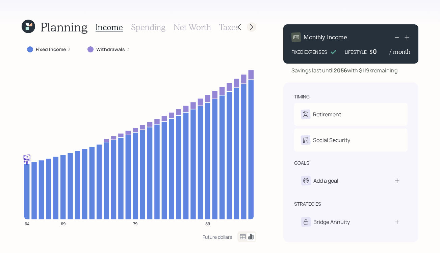
click at [254, 27] on icon at bounding box center [251, 27] width 7 height 7
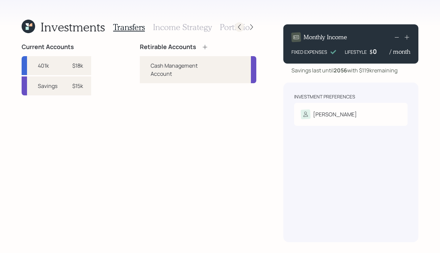
click at [241, 27] on icon at bounding box center [239, 27] width 7 height 7
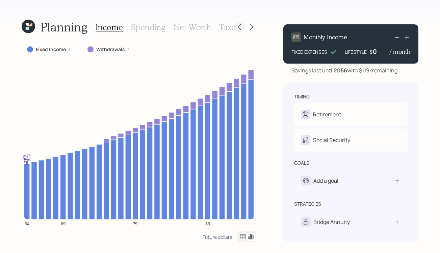
click at [241, 24] on icon at bounding box center [239, 27] width 3 height 6
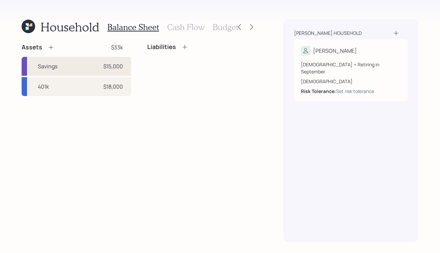
click at [102, 57] on div "Savings $15,000" at bounding box center [77, 66] width 110 height 19
select select "cash"
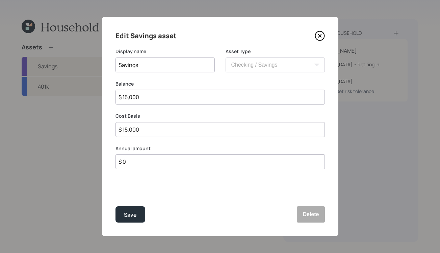
click at [324, 34] on icon at bounding box center [319, 35] width 9 height 9
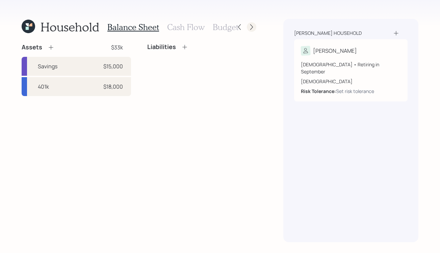
click at [248, 25] on div at bounding box center [251, 26] width 9 height 9
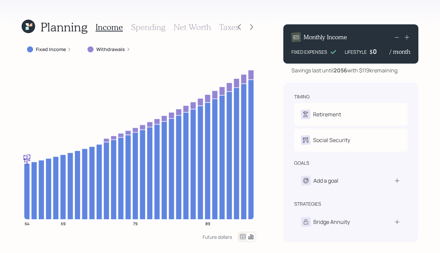
drag, startPoint x: 381, startPoint y: 50, endPoint x: 362, endPoint y: 50, distance: 18.9
click at [362, 50] on div "LIFESTYLE $ 0 / month" at bounding box center [378, 51] width 66 height 8
click at [275, 89] on div "Planning Income Spending Net Worth Taxes Fixed Income Withdrawals 64 69 79 89 F…" at bounding box center [220, 126] width 440 height 253
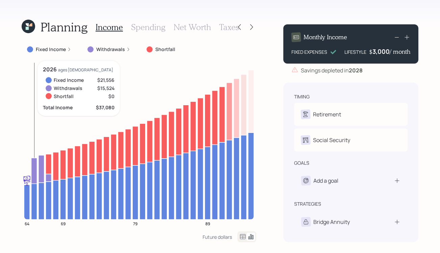
click at [35, 170] on icon at bounding box center [34, 171] width 6 height 26
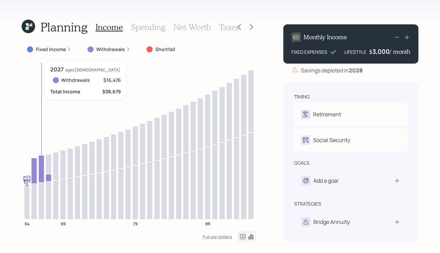
click at [40, 171] on icon at bounding box center [42, 168] width 6 height 27
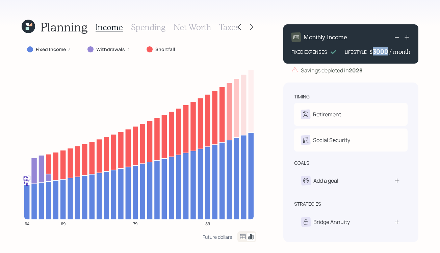
drag, startPoint x: 389, startPoint y: 51, endPoint x: 373, endPoint y: 48, distance: 16.2
click at [373, 48] on div "3000" at bounding box center [381, 51] width 17 height 8
click at [290, 58] on div "Monthly Income FIXED EXPENSES LIFESTYLE $ 3,000 / month" at bounding box center [351, 43] width 135 height 39
click at [64, 48] on label "Fixed Income" at bounding box center [51, 49] width 30 height 7
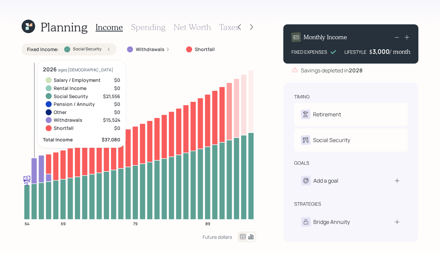
click at [34, 193] on icon at bounding box center [34, 202] width 6 height 36
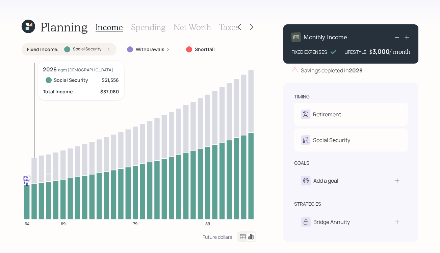
click at [34, 195] on icon at bounding box center [34, 202] width 6 height 36
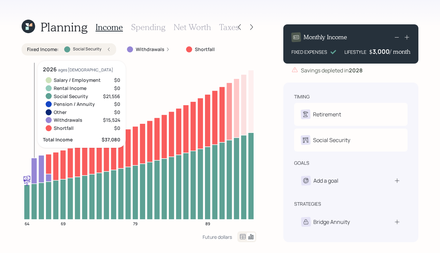
click at [35, 161] on icon at bounding box center [34, 171] width 6 height 26
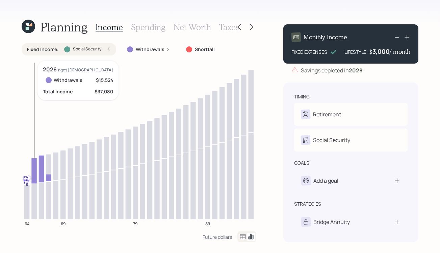
click at [35, 161] on icon at bounding box center [34, 171] width 6 height 26
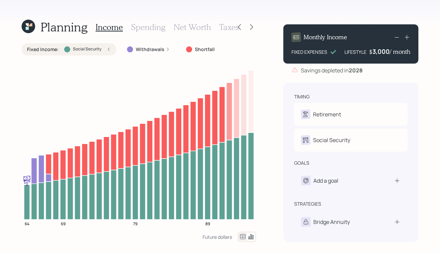
click at [109, 45] on div "Fixed Income : Social Security" at bounding box center [69, 49] width 95 height 12
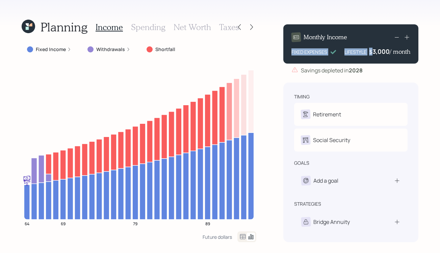
drag, startPoint x: 371, startPoint y: 52, endPoint x: 452, endPoint y: 33, distance: 82.7
click at [440, 33] on html "Planning Income Spending Net Worth Taxes Fixed Income Withdrawals Shortfall 64 …" at bounding box center [220, 126] width 440 height 253
click at [377, 52] on div "3,000" at bounding box center [381, 51] width 17 height 8
click at [377, 52] on div "3000" at bounding box center [381, 51] width 17 height 8
click at [329, 74] on div "Savings depleted in 2028" at bounding box center [332, 70] width 62 height 8
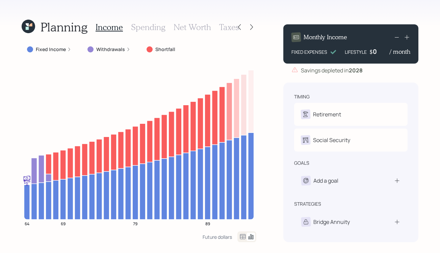
click at [273, 55] on div "Planning Income Spending Net Worth Taxes Fixed Income Withdrawals Shortfall 64 …" at bounding box center [220, 126] width 440 height 253
click at [254, 29] on icon at bounding box center [251, 27] width 7 height 7
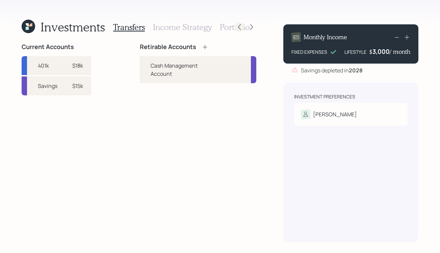
click at [237, 24] on icon at bounding box center [239, 27] width 7 height 7
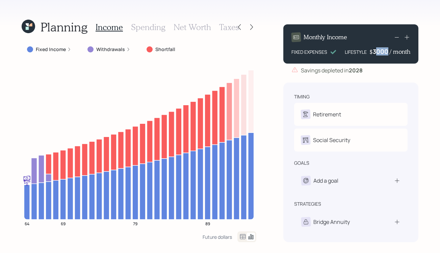
drag, startPoint x: 376, startPoint y: 49, endPoint x: 386, endPoint y: 50, distance: 10.9
click at [387, 50] on div "3000" at bounding box center [381, 51] width 17 height 8
click at [337, 83] on div "timing Retirement W Retire at 64y 9m Social Security W Receiving goals Add a go…" at bounding box center [351, 162] width 135 height 160
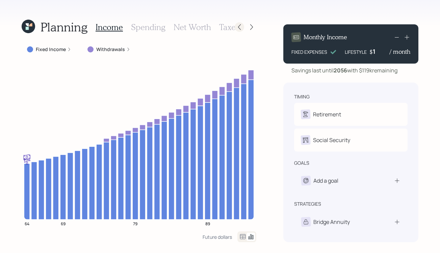
click at [237, 26] on icon at bounding box center [239, 27] width 7 height 7
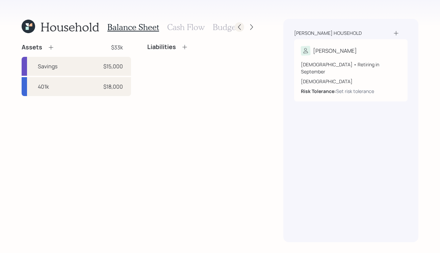
click at [239, 28] on icon at bounding box center [239, 27] width 7 height 7
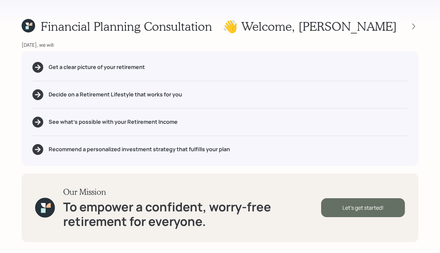
click at [358, 201] on div "Let's get started!" at bounding box center [363, 207] width 84 height 19
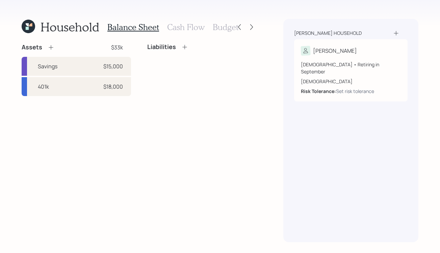
click at [53, 47] on icon at bounding box center [51, 47] width 4 height 4
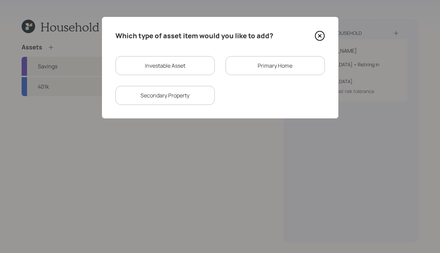
click at [321, 33] on icon at bounding box center [320, 36] width 10 height 10
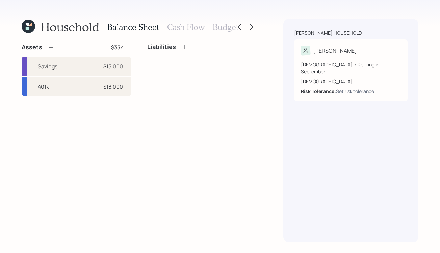
click at [195, 30] on h3 "Cash Flow" at bounding box center [186, 27] width 38 height 10
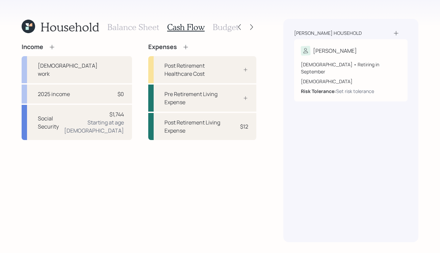
click at [54, 49] on icon at bounding box center [52, 47] width 7 height 7
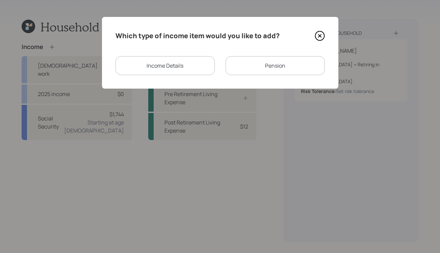
click at [185, 72] on div "Income Details" at bounding box center [165, 65] width 99 height 19
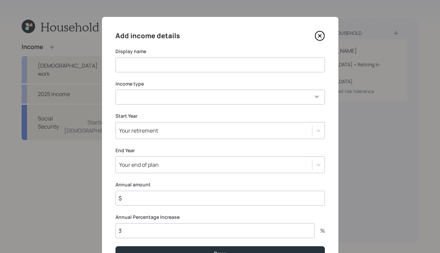
click at [187, 63] on input at bounding box center [221, 64] width 210 height 15
type input "part time work"
click at [192, 102] on select "Full-time work Part-time work Self employment Other" at bounding box center [221, 97] width 210 height 15
select select "part_time"
click at [116, 90] on select "Full-time work Part-time work Self employment Other" at bounding box center [221, 97] width 210 height 15
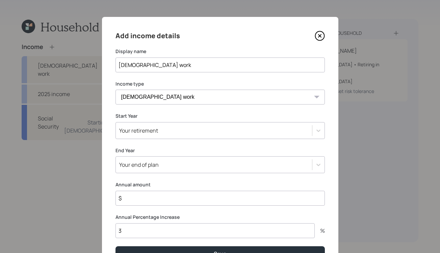
scroll to position [24, 0]
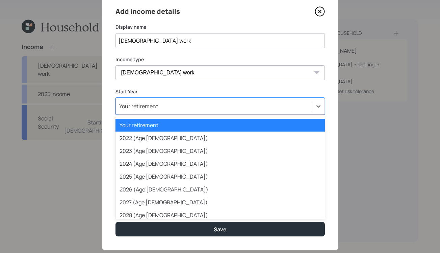
click at [213, 106] on div "Your retirement" at bounding box center [214, 105] width 196 height 11
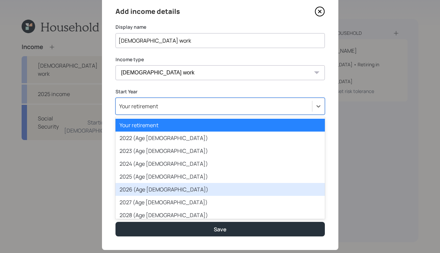
click at [191, 184] on div "2026 (Age 65)" at bounding box center [221, 189] width 210 height 13
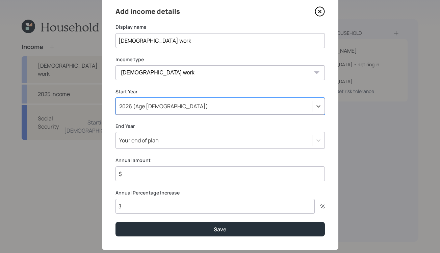
scroll to position [39, 0]
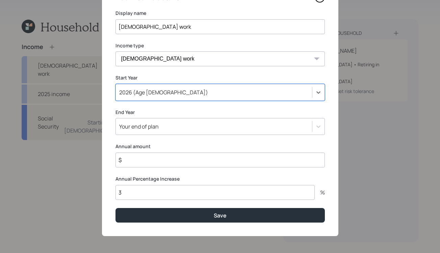
click at [199, 127] on div "Your end of plan" at bounding box center [214, 126] width 196 height 11
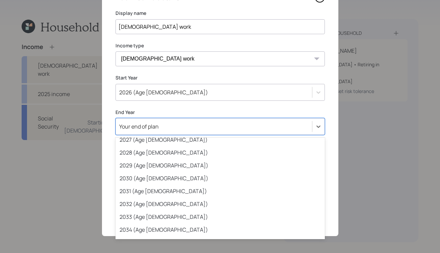
scroll to position [102, 0]
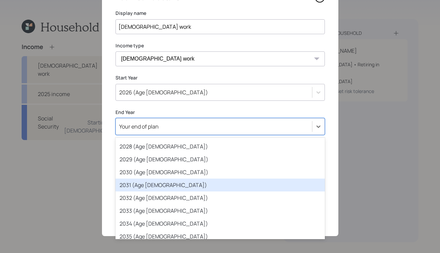
click at [184, 179] on div "2031 (Age 70)" at bounding box center [221, 184] width 210 height 13
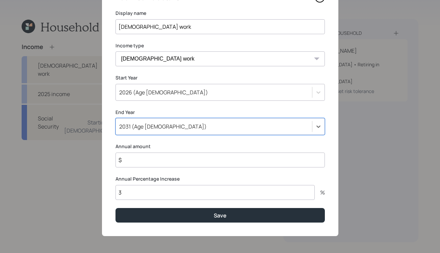
click at [180, 160] on input "$" at bounding box center [221, 159] width 210 height 15
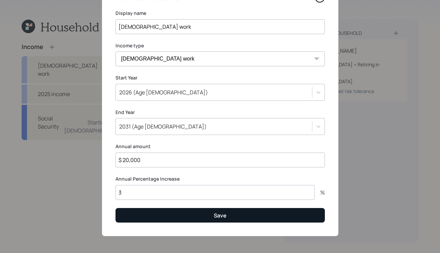
type input "$ 20,000"
click at [218, 221] on button "Save" at bounding box center [221, 215] width 210 height 15
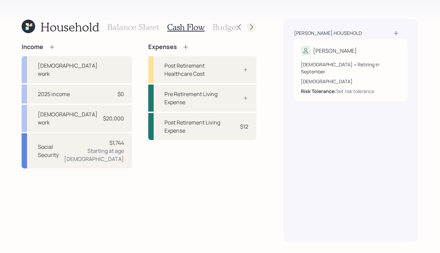
click at [251, 28] on icon at bounding box center [251, 27] width 3 height 6
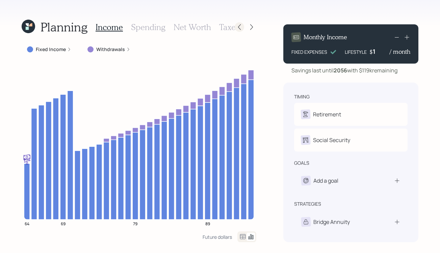
click at [242, 26] on icon at bounding box center [239, 27] width 7 height 7
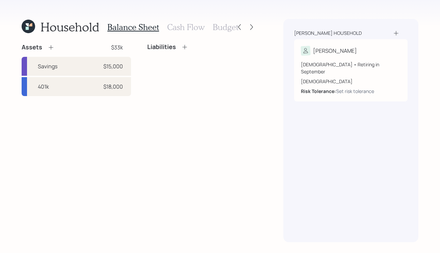
click at [187, 23] on h3 "Cash Flow" at bounding box center [186, 27] width 38 height 10
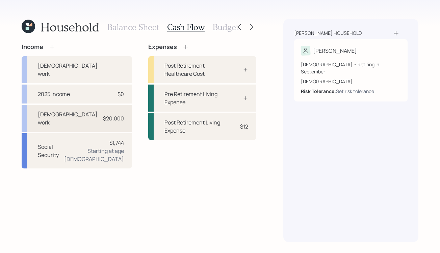
click at [96, 109] on div "part time work $20,000" at bounding box center [77, 118] width 111 height 27
select select "part_time"
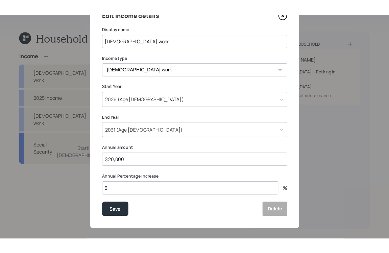
scroll to position [40, 0]
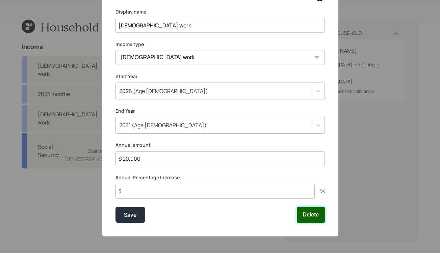
click at [308, 210] on button "Delete" at bounding box center [311, 215] width 28 height 16
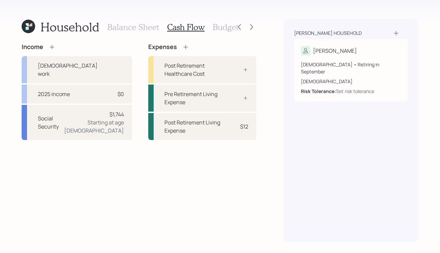
click at [95, 176] on div "Income Full-time work 2025 income $0 Social Security $1,744 Starting at age 64 …" at bounding box center [139, 142] width 235 height 199
click at [249, 24] on icon at bounding box center [251, 27] width 7 height 7
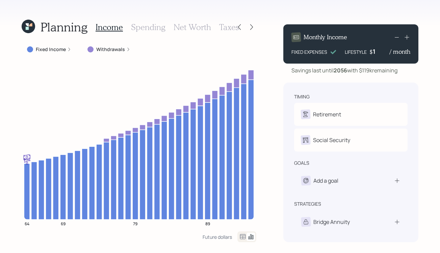
click at [154, 29] on h3 "Spending" at bounding box center [148, 27] width 34 height 10
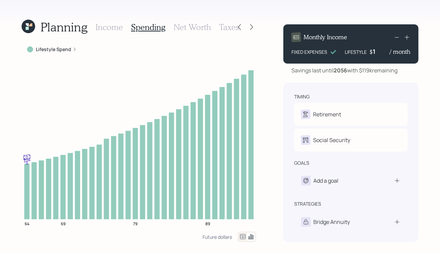
click at [241, 237] on icon at bounding box center [243, 236] width 6 height 5
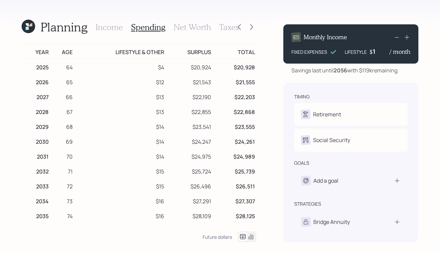
click at [254, 237] on icon at bounding box center [251, 236] width 5 height 5
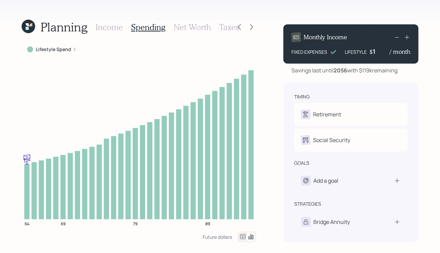
click at [106, 29] on h3 "Income" at bounding box center [109, 27] width 27 height 10
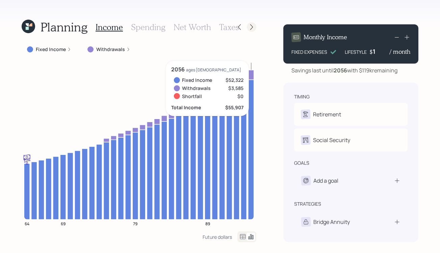
click at [250, 25] on icon at bounding box center [251, 27] width 7 height 7
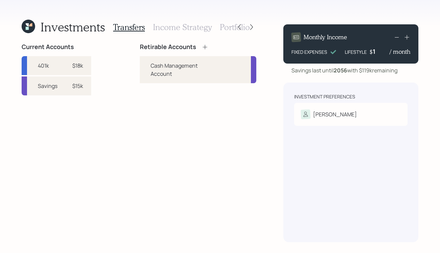
click at [204, 45] on icon at bounding box center [205, 47] width 7 height 7
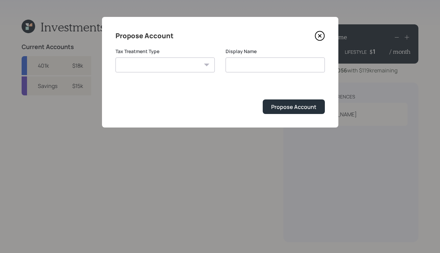
click at [171, 59] on select "Roth Taxable Traditional" at bounding box center [165, 64] width 99 height 15
select select "traditional"
click at [116, 57] on select "Roth Taxable Traditional" at bounding box center [165, 64] width 99 height 15
click at [258, 67] on input "Traditional" at bounding box center [275, 64] width 99 height 15
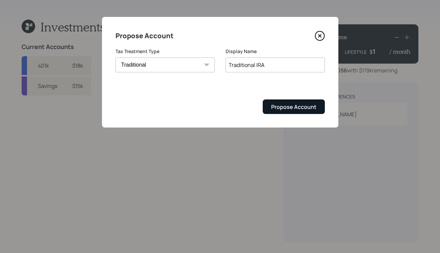
type input "Traditional IRA"
click at [314, 105] on div "Propose Account" at bounding box center [293, 106] width 45 height 7
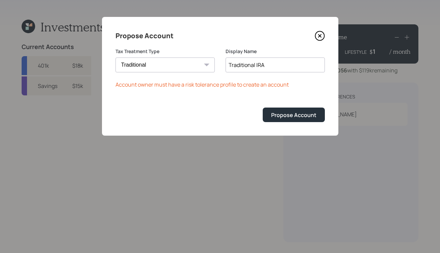
click at [318, 34] on icon at bounding box center [320, 36] width 10 height 10
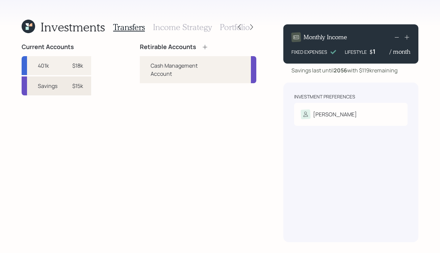
click at [51, 88] on div "Savings" at bounding box center [48, 86] width 20 height 8
click at [74, 78] on div "Savings $15k" at bounding box center [57, 85] width 70 height 19
click at [68, 90] on div "Savings $15k" at bounding box center [57, 85] width 70 height 19
click at [94, 84] on div "Current Accounts 401k $18k Savings $15k Retirable Accounts Cash Management Acco…" at bounding box center [139, 142] width 235 height 199
click at [241, 29] on icon at bounding box center [239, 27] width 3 height 6
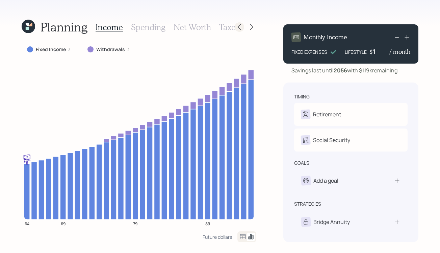
click at [240, 25] on icon at bounding box center [239, 27] width 3 height 6
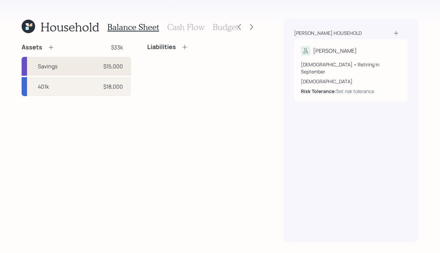
click at [80, 65] on div "Savings $15,000" at bounding box center [77, 66] width 110 height 19
select select "cash"
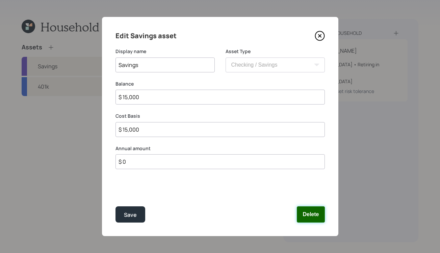
click at [315, 212] on button "Delete" at bounding box center [311, 214] width 28 height 16
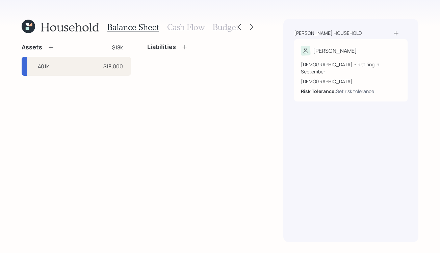
click at [52, 47] on icon at bounding box center [51, 47] width 7 height 7
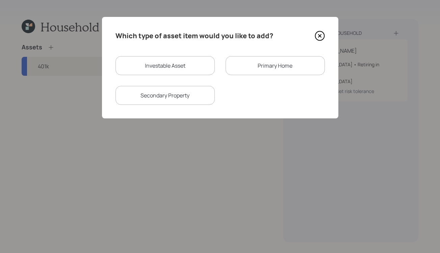
click at [136, 70] on div "Investable Asset" at bounding box center [165, 65] width 99 height 19
select select "taxable"
select select "balanced"
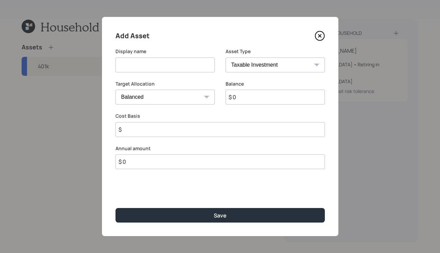
click at [255, 70] on select "SEP IRA IRA Roth IRA 401(k) Roth 401(k) 403(b) Roth 403(b) 457(b) Roth 457(b) H…" at bounding box center [275, 64] width 99 height 15
select select "emergency_fund"
click at [226, 57] on select "SEP IRA IRA Roth IRA 401(k) Roth 401(k) 403(b) Roth 403(b) 457(b) Roth 457(b) H…" at bounding box center [275, 64] width 99 height 15
click at [172, 66] on input at bounding box center [165, 64] width 99 height 15
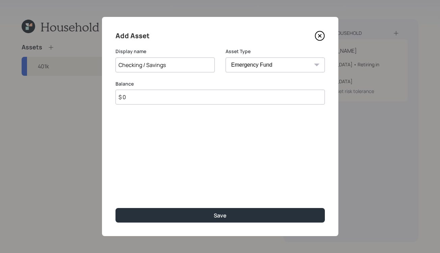
type input "Checking / Savings"
click at [178, 91] on input "$ 0" at bounding box center [221, 97] width 210 height 15
click at [178, 95] on input "$ 0" at bounding box center [221, 97] width 210 height 15
type input "$ 15,000"
click at [116, 208] on button "Save" at bounding box center [221, 215] width 210 height 15
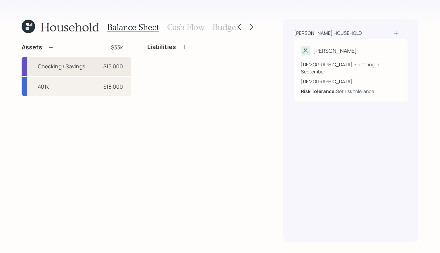
click at [113, 68] on div "$15,000" at bounding box center [113, 66] width 20 height 8
select select "emergency_fund"
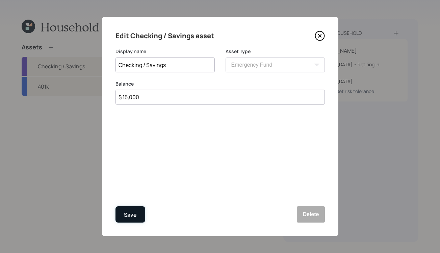
click at [129, 214] on div "Save" at bounding box center [130, 214] width 13 height 9
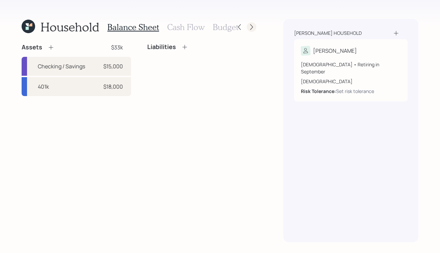
click at [252, 27] on icon at bounding box center [251, 27] width 3 height 6
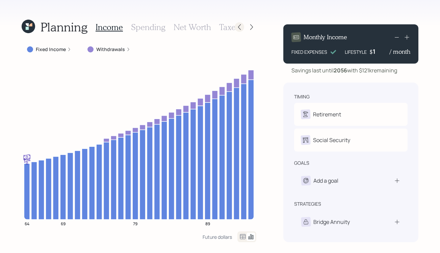
click at [240, 27] on icon at bounding box center [239, 27] width 7 height 7
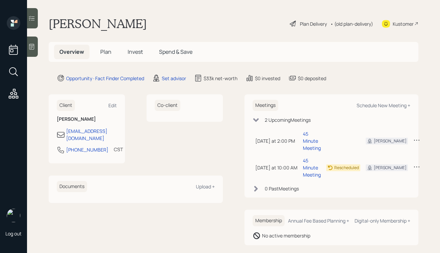
click at [248, 29] on div "[PERSON_NAME] Plan Delivery • (old plan-delivery) Kustomer" at bounding box center [234, 23] width 370 height 15
click at [309, 24] on div "Plan Delivery" at bounding box center [313, 23] width 27 height 7
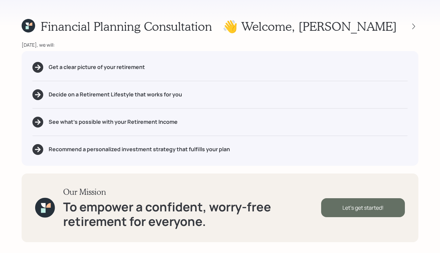
click at [337, 206] on div "Let's get started!" at bounding box center [363, 207] width 84 height 19
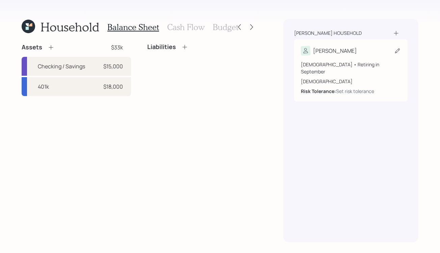
click at [330, 47] on div "[PERSON_NAME]" at bounding box center [335, 51] width 44 height 8
select select "9"
select select "[DEMOGRAPHIC_DATA]"
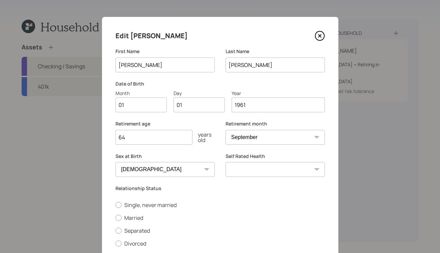
click at [145, 104] on input "01" at bounding box center [141, 104] width 51 height 15
type input "0"
type input "06"
type input "0"
type input "04"
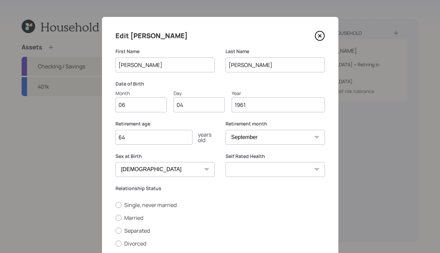
click at [215, 124] on div "Retirement age [DEMOGRAPHIC_DATA] years old Retirement month January February M…" at bounding box center [221, 136] width 210 height 32
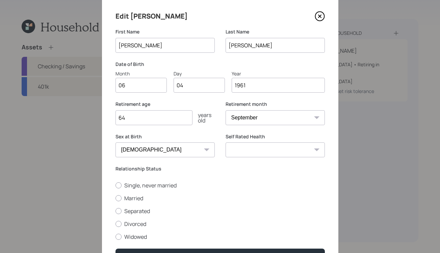
scroll to position [27, 0]
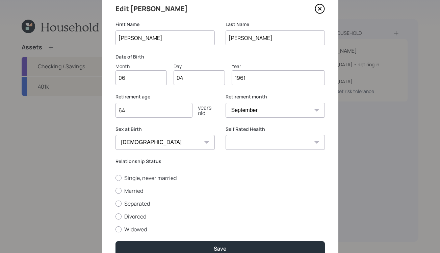
click at [251, 109] on select "January February March April May June July August September October November De…" at bounding box center [275, 110] width 99 height 15
select select "8"
click at [226, 103] on select "January February March April May June July August September October November De…" at bounding box center [275, 110] width 99 height 15
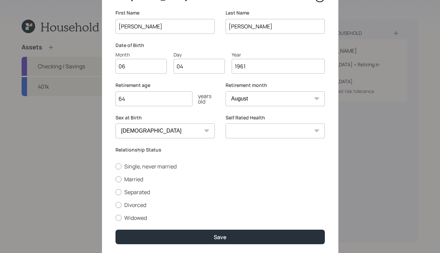
click at [248, 132] on select "Excellent Very Good Good Fair Poor" at bounding box center [275, 130] width 99 height 15
select select "very_good"
click at [226, 123] on select "Excellent Very Good Good Fair Poor" at bounding box center [275, 130] width 99 height 15
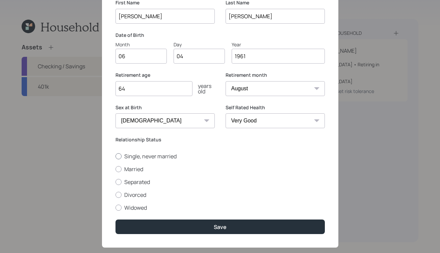
click at [149, 154] on label "Single, never married" at bounding box center [221, 155] width 210 height 7
click at [116, 156] on input "Single, never married" at bounding box center [115, 156] width 0 height 0
radio input "true"
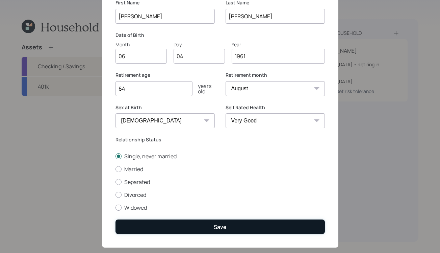
click at [169, 222] on button "Save" at bounding box center [221, 226] width 210 height 15
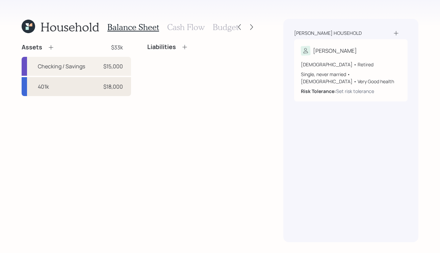
click at [74, 84] on div "401k $18,000" at bounding box center [77, 86] width 110 height 19
select select "company_sponsored"
select select "balanced"
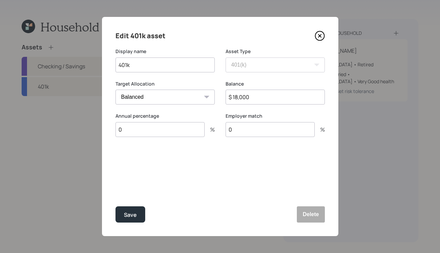
drag, startPoint x: 255, startPoint y: 95, endPoint x: 229, endPoint y: 96, distance: 25.7
click at [229, 96] on input "$ 18,000" at bounding box center [275, 97] width 99 height 15
type input "$ 20,332"
click at [225, 156] on div "Edit 401k asset Display name 401k Asset Type SEP IRA IRA Roth IRA 401(k) Roth 4…" at bounding box center [220, 126] width 237 height 219
click at [133, 211] on div "Save" at bounding box center [130, 214] width 13 height 9
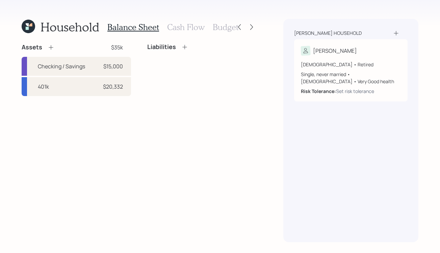
click at [73, 48] on div "Assets $35k" at bounding box center [77, 47] width 110 height 8
click at [50, 47] on icon at bounding box center [51, 47] width 4 height 4
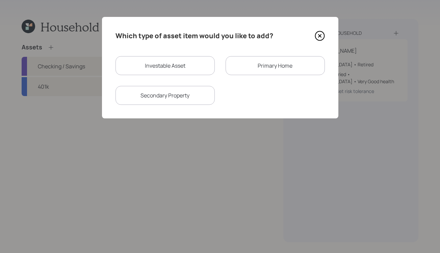
click at [258, 71] on div "Primary Home" at bounding box center [275, 65] width 99 height 19
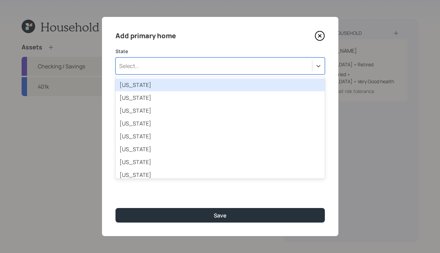
click at [245, 68] on div "Select..." at bounding box center [214, 65] width 196 height 11
click at [215, 84] on div "Alabama" at bounding box center [221, 84] width 210 height 13
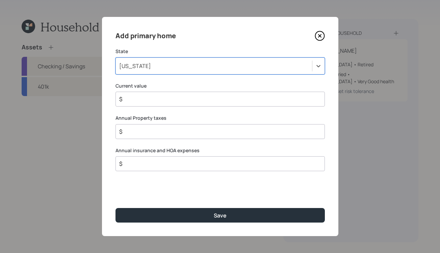
click at [184, 99] on input "$" at bounding box center [218, 99] width 198 height 8
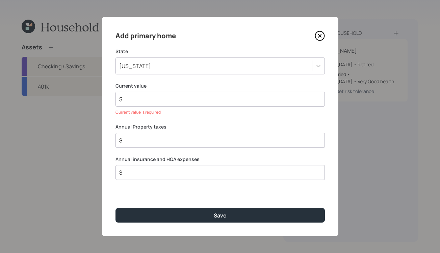
click at [156, 101] on input "$" at bounding box center [218, 99] width 198 height 8
click at [168, 101] on input "$" at bounding box center [218, 99] width 198 height 8
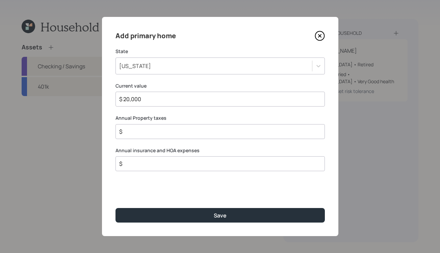
type input "$ 20,000"
click at [169, 113] on div "Add primary home State Alabama Current value $ 20,000 Annual Property taxes $ A…" at bounding box center [220, 126] width 237 height 219
click at [199, 128] on input "$" at bounding box center [218, 131] width 198 height 8
type input "$ 2,640"
click at [212, 117] on label "Annual Property taxes" at bounding box center [221, 118] width 210 height 7
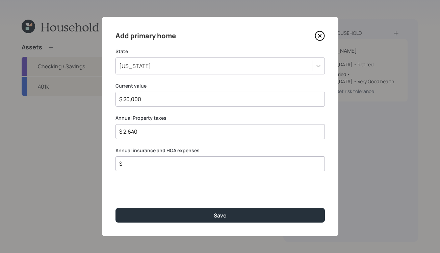
click at [188, 167] on input "$" at bounding box center [218, 164] width 198 height 8
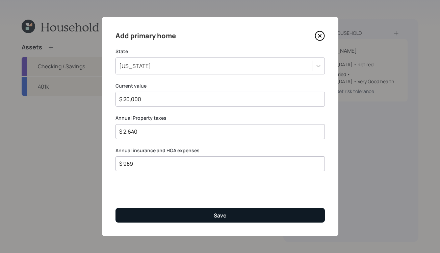
type input "$ 989"
click at [203, 210] on button "Save" at bounding box center [221, 215] width 210 height 15
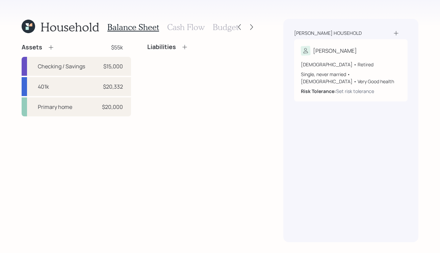
click at [179, 47] on div "Liabilities" at bounding box center [167, 46] width 41 height 7
click at [187, 47] on icon at bounding box center [185, 47] width 7 height 7
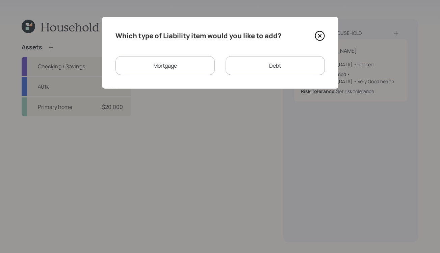
click at [254, 69] on div "Debt" at bounding box center [275, 65] width 99 height 19
select select "credit_card"
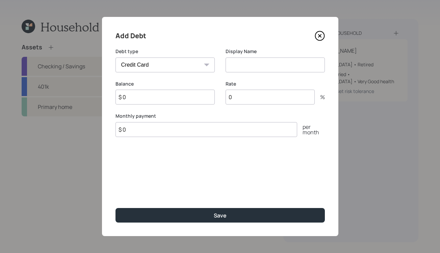
click at [320, 35] on icon at bounding box center [319, 35] width 3 height 3
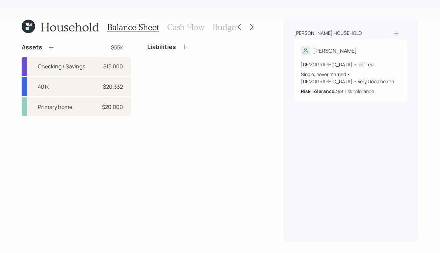
click at [191, 28] on h3 "Cash Flow" at bounding box center [186, 27] width 38 height 10
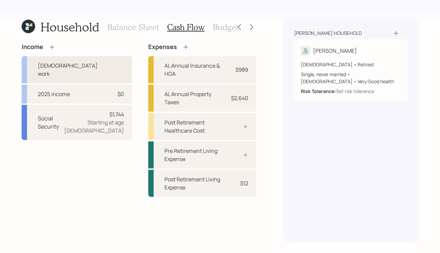
click at [56, 66] on div "[DEMOGRAPHIC_DATA] work" at bounding box center [68, 70] width 61 height 16
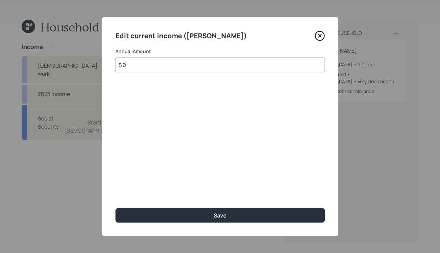
click at [321, 33] on icon at bounding box center [320, 36] width 10 height 10
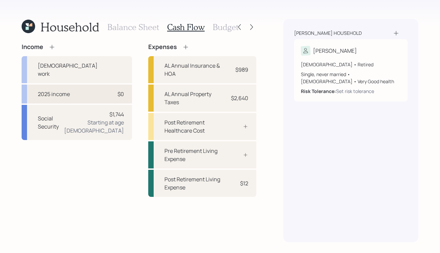
click at [87, 85] on div "2025 income $0" at bounding box center [77, 94] width 111 height 19
select select "other"
select select "earned"
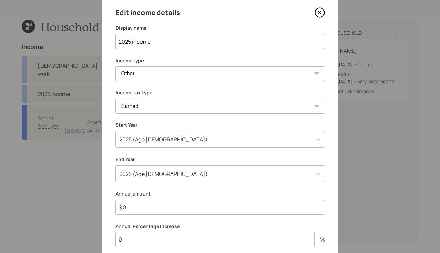
scroll to position [35, 0]
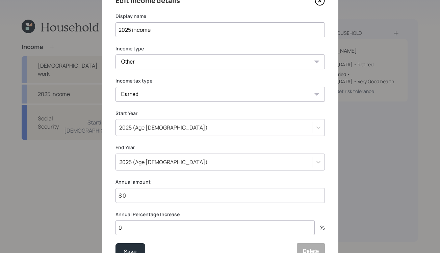
click at [209, 195] on input "$ 0" at bounding box center [221, 195] width 210 height 15
type input "$ 12,250"
click at [268, 171] on div "Edit income details Display name 2025 income Income type Full-time work Part-ti…" at bounding box center [220, 127] width 237 height 291
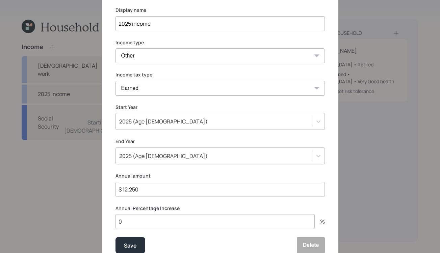
scroll to position [34, 0]
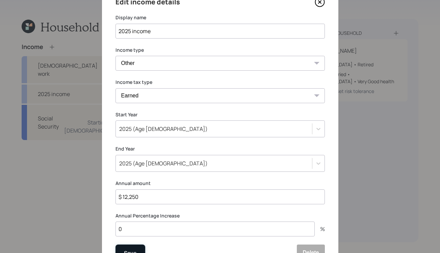
click at [128, 246] on button "Save" at bounding box center [131, 252] width 30 height 16
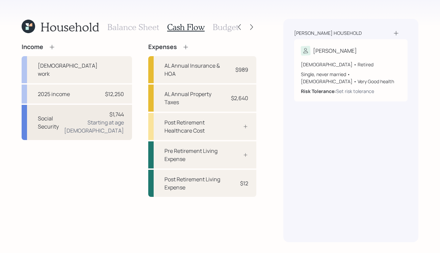
click at [60, 114] on div "Social Security" at bounding box center [49, 122] width 22 height 16
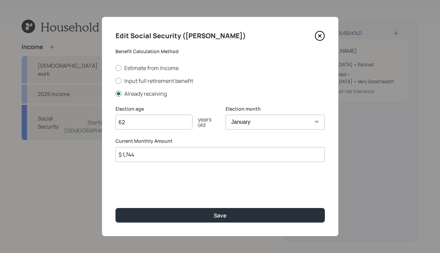
type input "62"
click at [182, 105] on label "Election age" at bounding box center [165, 108] width 99 height 7
click at [162, 155] on input "$ 1,744" at bounding box center [221, 154] width 210 height 15
type input "$ 1,744"
click at [184, 172] on div "Edit Social Security (Wanda) Benefit Calculation Method Estimate from Income In…" at bounding box center [220, 126] width 237 height 219
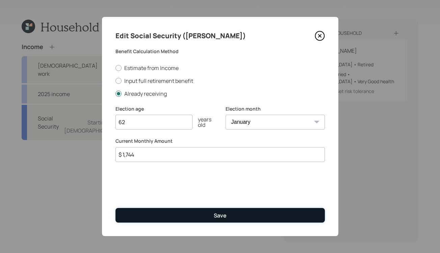
click at [196, 212] on button "Save" at bounding box center [221, 215] width 210 height 15
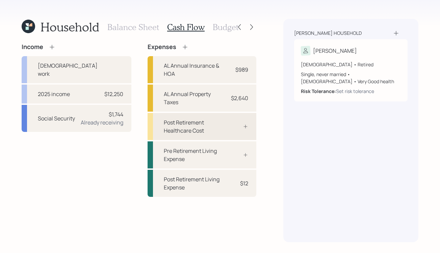
click at [199, 130] on div "Post Retirement Healthcare Cost" at bounding box center [193, 126] width 59 height 16
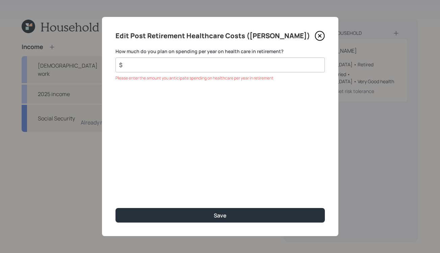
click at [321, 37] on icon at bounding box center [319, 35] width 3 height 3
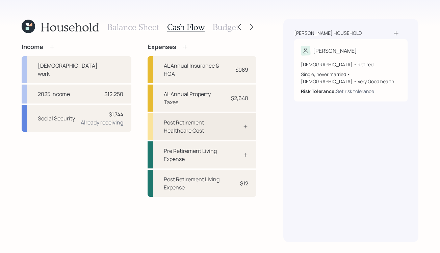
click at [218, 125] on div "Post Retirement Healthcare Cost" at bounding box center [193, 126] width 59 height 16
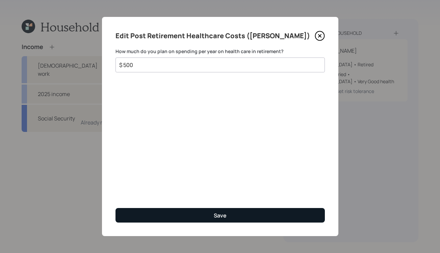
type input "$ 500"
click at [227, 216] on button "Save" at bounding box center [221, 215] width 210 height 15
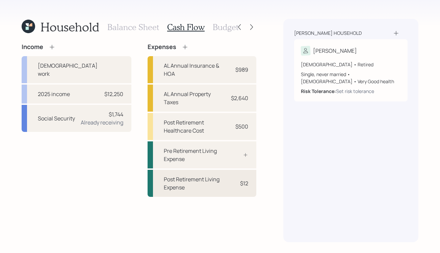
click at [219, 192] on div "Post Retirement Living Expense $12" at bounding box center [202, 183] width 109 height 27
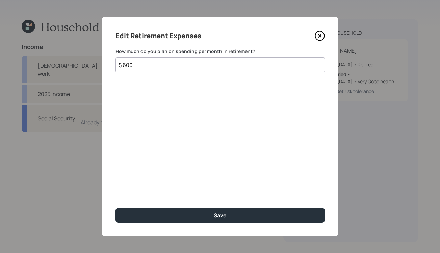
type input "$ 600"
click at [312, 127] on div "Edit Retirement Expenses How much do you plan on spending per month in retireme…" at bounding box center [220, 126] width 237 height 219
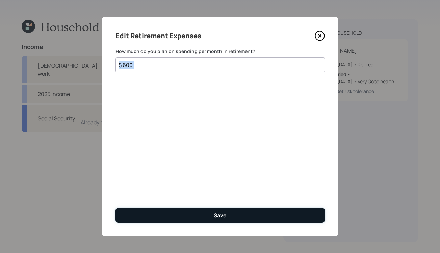
click at [228, 217] on button "Save" at bounding box center [221, 215] width 210 height 15
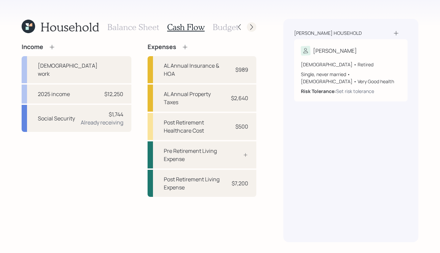
click at [254, 26] on icon at bounding box center [251, 27] width 7 height 7
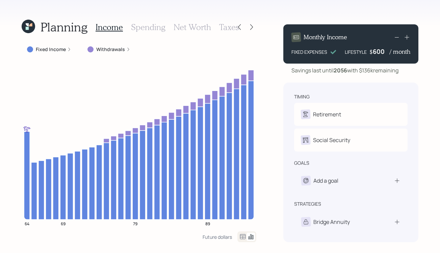
click at [383, 52] on div "600" at bounding box center [381, 51] width 17 height 8
click at [256, 82] on icon "64 69 79 89" at bounding box center [139, 146] width 235 height 170
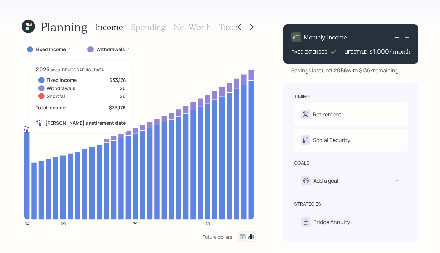
click at [142, 27] on h3 "Spending" at bounding box center [148, 27] width 34 height 10
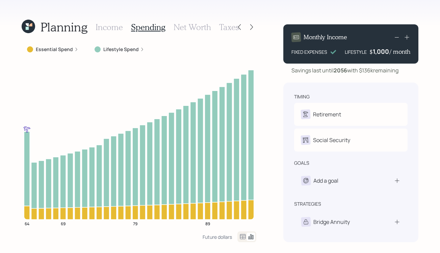
click at [250, 237] on icon at bounding box center [251, 236] width 5 height 5
click at [250, 236] on icon at bounding box center [251, 237] width 8 height 8
click at [245, 236] on icon at bounding box center [243, 237] width 8 height 8
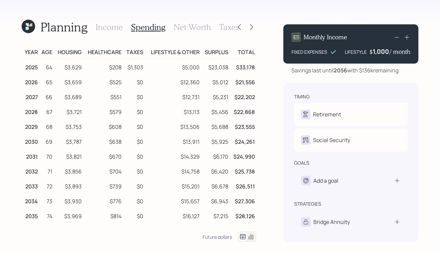
click at [194, 26] on h3 "Net Worth" at bounding box center [193, 27] width 38 height 10
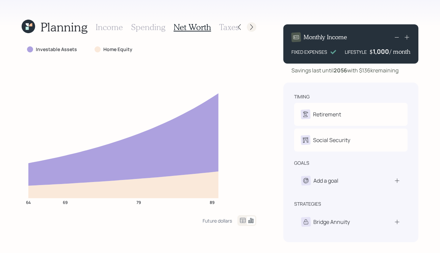
click at [250, 28] on icon at bounding box center [251, 27] width 7 height 7
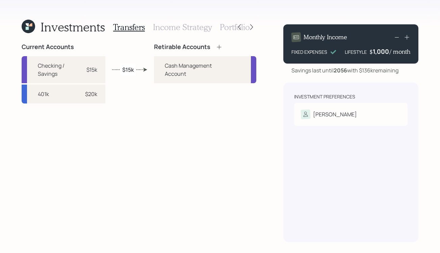
click at [216, 49] on icon at bounding box center [219, 47] width 7 height 7
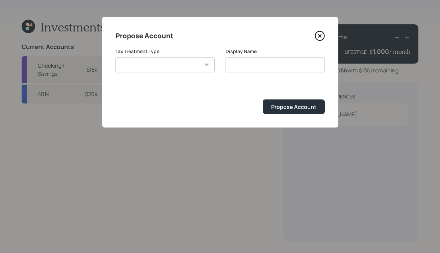
click at [201, 66] on select "Roth Taxable Traditional" at bounding box center [165, 64] width 99 height 15
select select "traditional"
click at [116, 57] on select "Roth Taxable Traditional" at bounding box center [165, 64] width 99 height 15
click at [272, 66] on input "Traditional" at bounding box center [275, 64] width 99 height 15
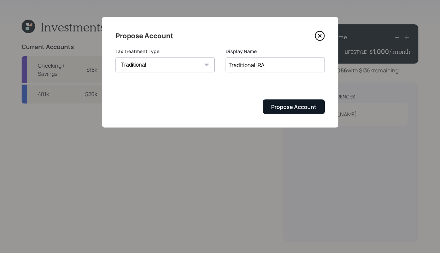
type input "Traditional IRA"
click at [282, 103] on button "Propose Account" at bounding box center [294, 106] width 62 height 15
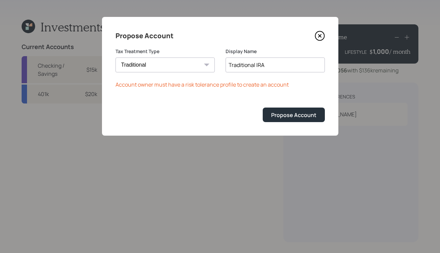
click at [319, 36] on icon at bounding box center [319, 35] width 3 height 3
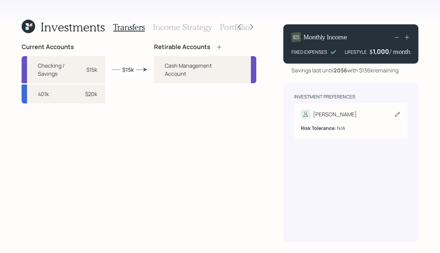
click at [321, 116] on div "[PERSON_NAME]" at bounding box center [335, 114] width 44 height 8
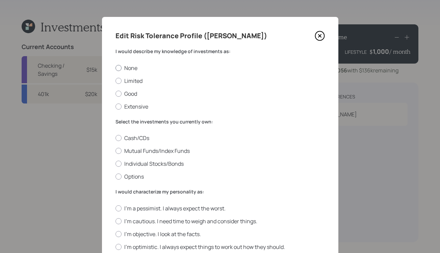
click at [119, 69] on div at bounding box center [119, 68] width 6 height 6
click at [116, 68] on input "None" at bounding box center [115, 68] width 0 height 0
radio input "true"
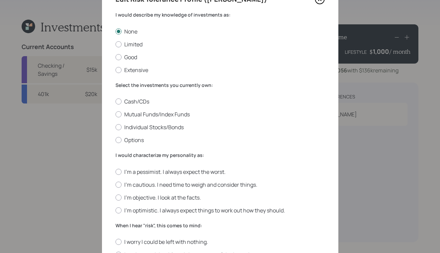
scroll to position [41, 0]
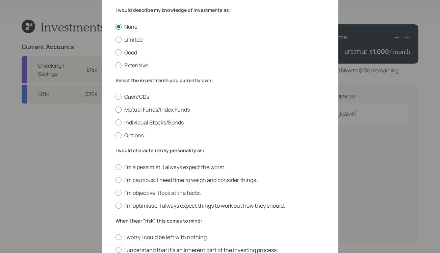
click at [150, 109] on label "Mutual Funds/Index Funds" at bounding box center [221, 109] width 210 height 7
click at [116, 110] on input "Mutual Funds/Index Funds" at bounding box center [115, 110] width 0 height 0
radio input "true"
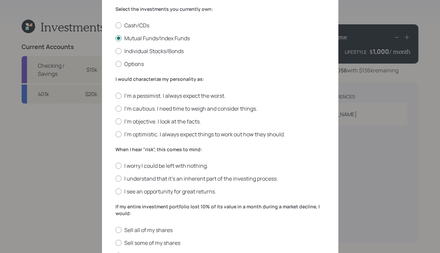
scroll to position [113, 0]
click at [165, 117] on label "I'm objective. I look at the facts." at bounding box center [221, 120] width 210 height 7
click at [116, 121] on input "I'm objective. I look at the facts." at bounding box center [115, 121] width 0 height 0
radio input "true"
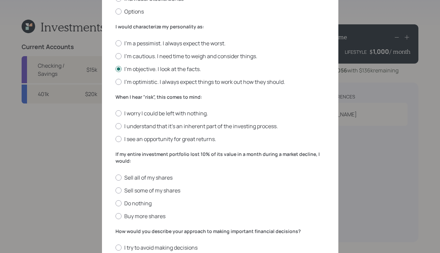
scroll to position [165, 0]
click at [173, 115] on label "I worry I could be left with nothing." at bounding box center [221, 113] width 210 height 7
click at [116, 114] on input "I worry I could be left with nothing." at bounding box center [115, 114] width 0 height 0
radio input "true"
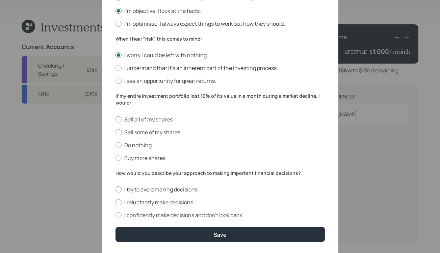
scroll to position [237, 0]
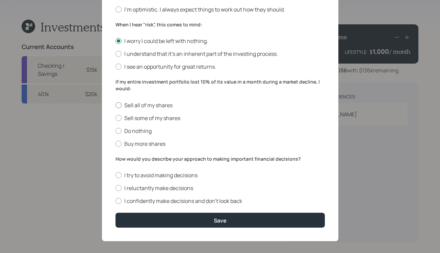
click at [148, 104] on label "Sell all of my shares" at bounding box center [221, 104] width 210 height 7
click at [116, 105] on input "Sell all of my shares" at bounding box center [115, 105] width 0 height 0
radio input "true"
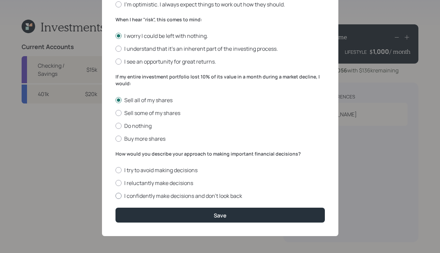
click at [204, 194] on label "I confidently make decisions and don’t look back" at bounding box center [221, 195] width 210 height 7
click at [116, 196] on input "I confidently make decisions and don’t look back" at bounding box center [115, 196] width 0 height 0
radio input "true"
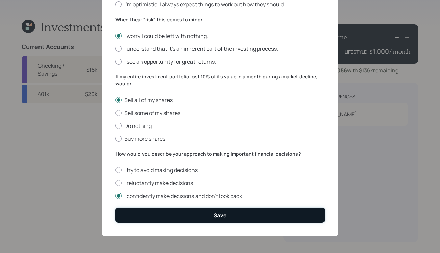
click at [240, 215] on button "Save" at bounding box center [221, 215] width 210 height 15
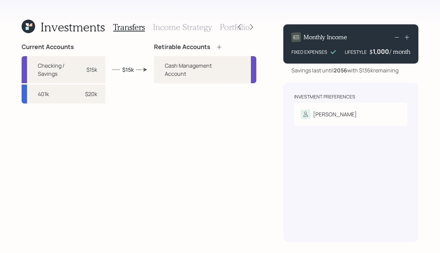
click at [217, 48] on icon at bounding box center [219, 47] width 7 height 7
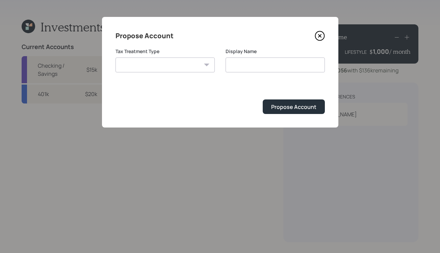
click at [199, 61] on select "Roth Taxable Traditional" at bounding box center [165, 64] width 99 height 15
select select "traditional"
click at [116, 57] on select "Roth Taxable Traditional" at bounding box center [165, 64] width 99 height 15
click at [266, 68] on input "Traditional" at bounding box center [275, 64] width 99 height 15
type input "Traditional IRA"
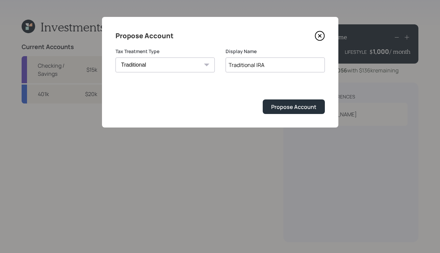
click at [194, 86] on form "Tax Treatment Type Roth Taxable Traditional Display Name Traditional IRA Propos…" at bounding box center [221, 81] width 210 height 66
click at [306, 107] on div "Propose Account" at bounding box center [293, 106] width 45 height 7
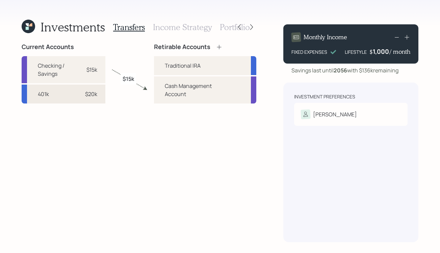
click at [83, 91] on div "$20k" at bounding box center [87, 94] width 20 height 8
drag, startPoint x: 83, startPoint y: 91, endPoint x: 163, endPoint y: 68, distance: 83.3
click at [163, 68] on div "Current Accounts Checking / Savings $15k 401k $20k Retirable Accounts Tradition…" at bounding box center [139, 142] width 235 height 199
click at [67, 93] on div "401k $20k" at bounding box center [64, 94] width 84 height 19
drag, startPoint x: 71, startPoint y: 94, endPoint x: 167, endPoint y: 76, distance: 96.9
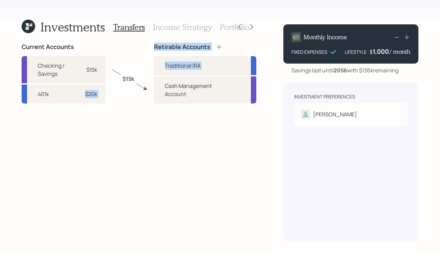
click at [167, 76] on div "Current Accounts Checking / Savings $15k 401k $20k Retirable Accounts Tradition…" at bounding box center [139, 142] width 235 height 199
click at [169, 70] on div "Traditional IRA" at bounding box center [205, 65] width 102 height 19
select select "traditional"
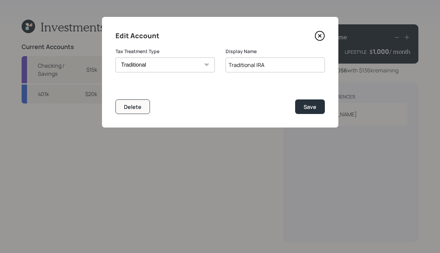
click at [322, 36] on icon at bounding box center [320, 36] width 10 height 10
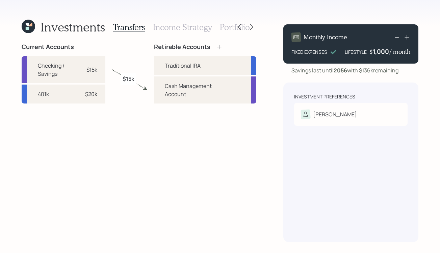
click at [18, 94] on div "Investments Transfers Income Strategy Portfolio Current Accounts Checking / Sav…" at bounding box center [220, 126] width 440 height 253
drag, startPoint x: 29, startPoint y: 95, endPoint x: 73, endPoint y: 88, distance: 44.5
click at [73, 88] on div "401k $20k" at bounding box center [64, 94] width 84 height 19
click at [73, 90] on div "401k $20k" at bounding box center [64, 94] width 84 height 19
click at [187, 68] on div "Traditional IRA" at bounding box center [183, 66] width 36 height 8
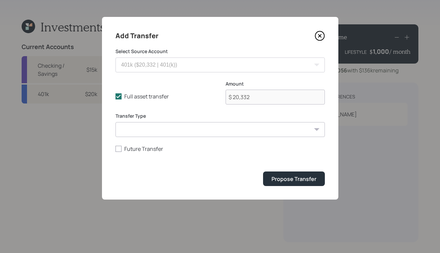
click at [186, 131] on select "ACAT Transfer Non ACAT Transfer Capitalize Rollover Rollover Deposit" at bounding box center [221, 129] width 210 height 15
click at [191, 133] on select "ACAT Transfer Non ACAT Transfer Capitalize Rollover Rollover Deposit" at bounding box center [221, 129] width 210 height 15
click at [220, 127] on select "ACAT Transfer Non ACAT Transfer Capitalize Rollover Rollover Deposit" at bounding box center [221, 129] width 210 height 15
select select "rollover"
click at [116, 122] on select "ACAT Transfer Non ACAT Transfer Capitalize Rollover Rollover Deposit" at bounding box center [221, 129] width 210 height 15
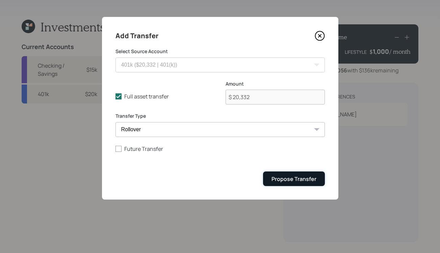
click at [276, 172] on button "Propose Transfer" at bounding box center [294, 178] width 62 height 15
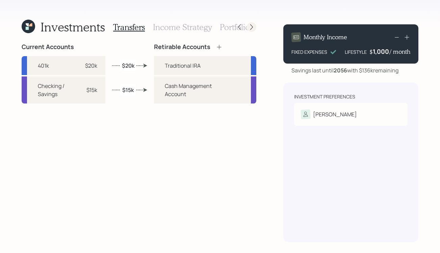
click at [251, 28] on icon at bounding box center [251, 27] width 7 height 7
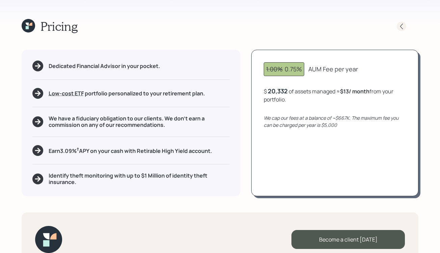
click at [402, 29] on icon at bounding box center [402, 26] width 7 height 7
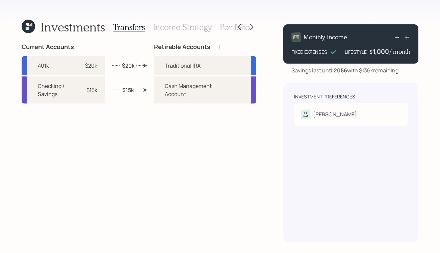
click at [183, 28] on h3 "Income Strategy" at bounding box center [182, 27] width 59 height 10
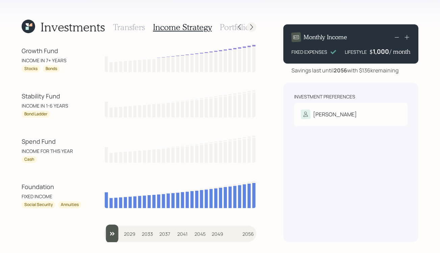
click at [254, 27] on icon at bounding box center [251, 27] width 7 height 7
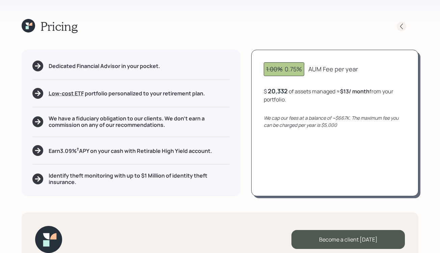
click at [399, 27] on icon at bounding box center [402, 26] width 7 height 7
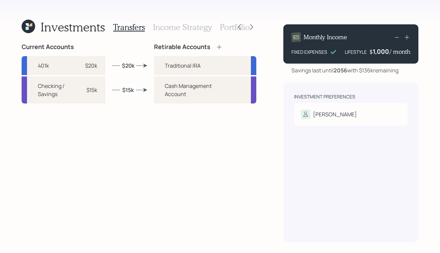
click at [202, 29] on h3 "Income Strategy" at bounding box center [182, 27] width 59 height 10
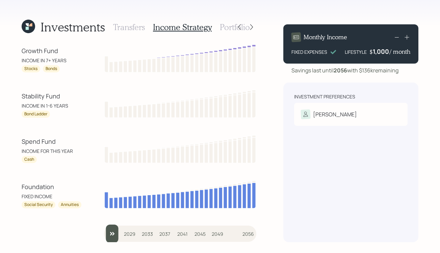
click at [225, 28] on h3 "Portfolio" at bounding box center [235, 27] width 30 height 10
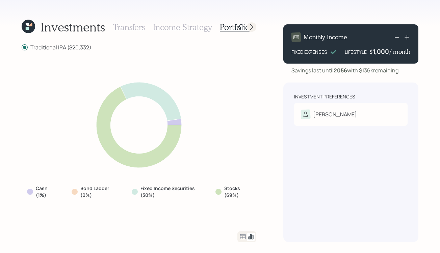
click at [252, 27] on icon at bounding box center [251, 27] width 7 height 7
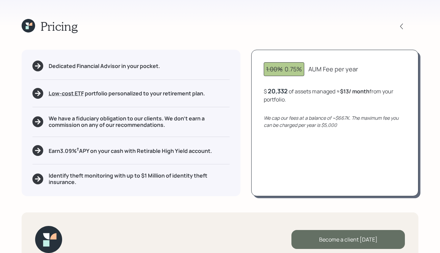
click at [309, 237] on div "Become a client today" at bounding box center [349, 239] width 114 height 19
click at [329, 238] on div "Go to Altruist" at bounding box center [349, 239] width 114 height 19
click at [315, 233] on div "Go to Altruist" at bounding box center [349, 239] width 114 height 19
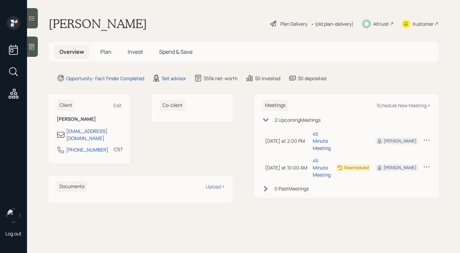
click at [208, 165] on div "account switcher Search clients... current household Copy Household Link Genera…" at bounding box center [230, 126] width 460 height 253
click at [291, 24] on div "Plan Delivery" at bounding box center [294, 23] width 27 height 7
click at [109, 54] on span "Plan" at bounding box center [105, 51] width 11 height 7
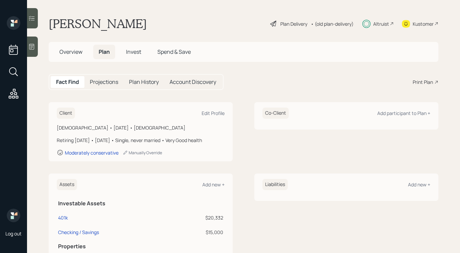
click at [426, 83] on div "Print Plan" at bounding box center [423, 81] width 20 height 7
click at [136, 55] on span "Invest" at bounding box center [133, 51] width 15 height 7
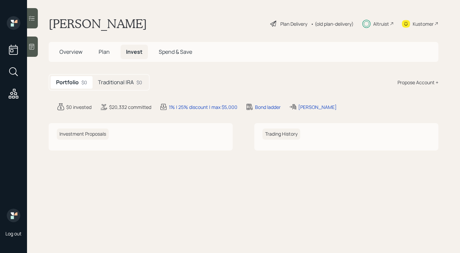
click at [134, 82] on div "Traditional IRA $0" at bounding box center [120, 82] width 55 height 13
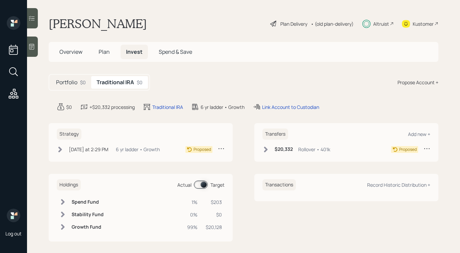
click at [107, 53] on span "Plan" at bounding box center [104, 51] width 11 height 7
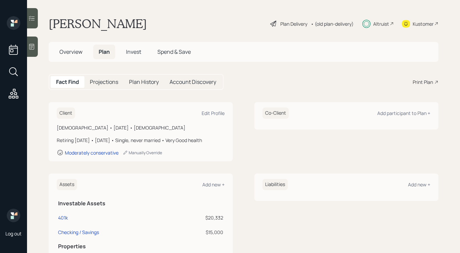
click at [72, 54] on span "Overview" at bounding box center [70, 51] width 23 height 7
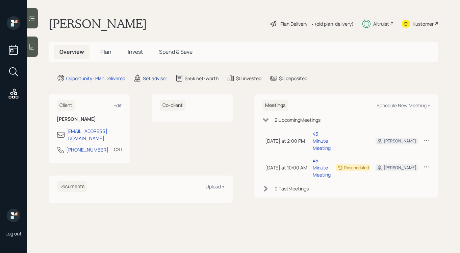
click at [147, 77] on div "Set advisor" at bounding box center [155, 78] width 24 height 7
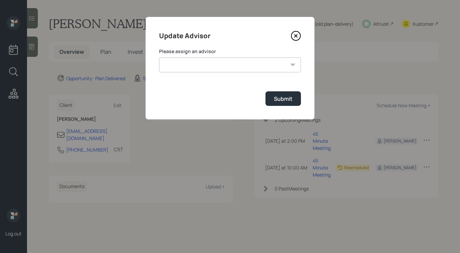
click at [241, 67] on select "[PERSON_NAME] [PERSON_NAME] End [PERSON_NAME] [PERSON_NAME] [PERSON_NAME] [PERS…" at bounding box center [230, 64] width 142 height 15
click at [296, 38] on icon at bounding box center [296, 36] width 10 height 10
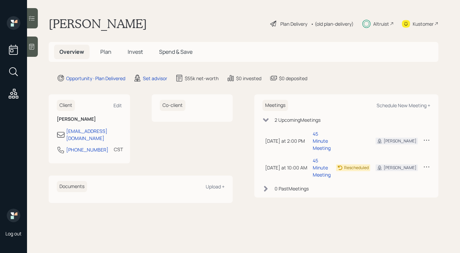
click at [127, 52] on h5 "Invest" at bounding box center [135, 52] width 26 height 15
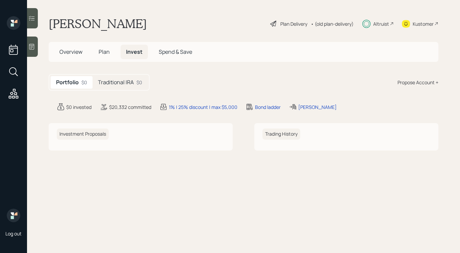
click at [133, 87] on div "Traditional IRA $0" at bounding box center [120, 82] width 55 height 13
